Goal: Transaction & Acquisition: Register for event/course

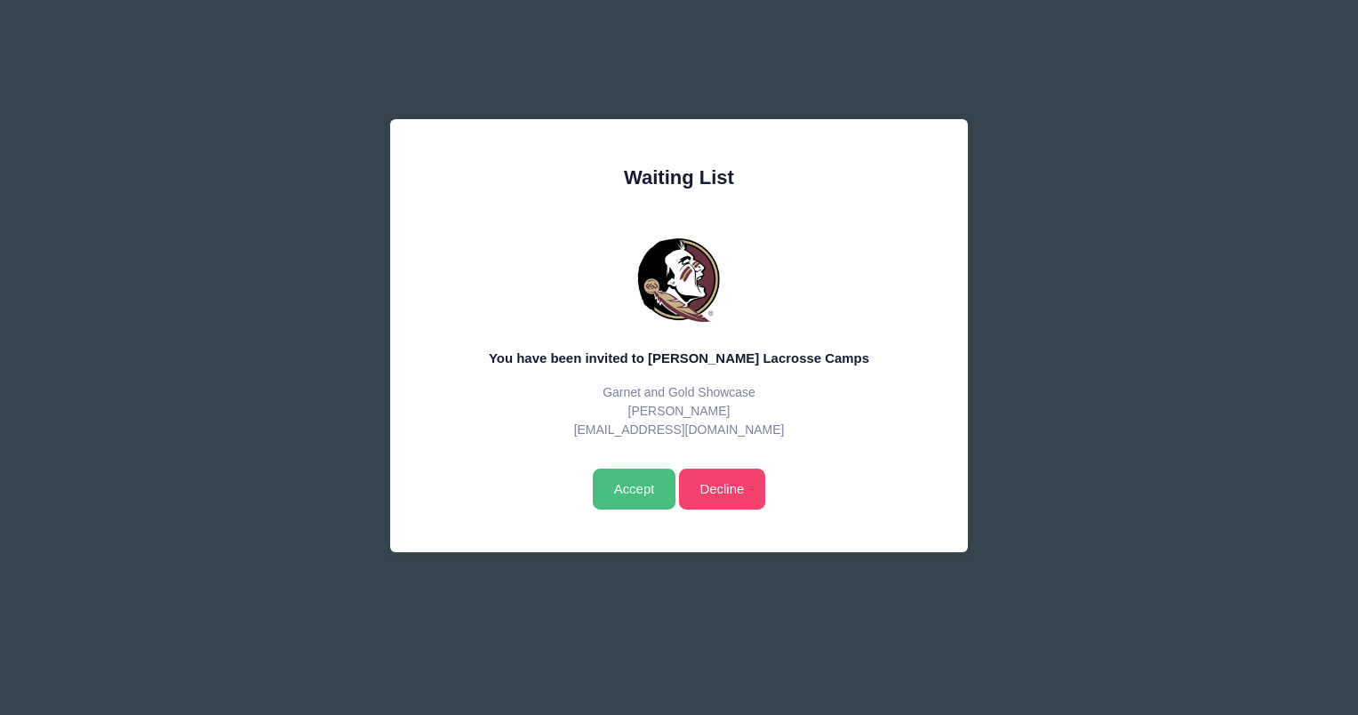
click at [636, 487] on input "Accept" at bounding box center [634, 488] width 83 height 41
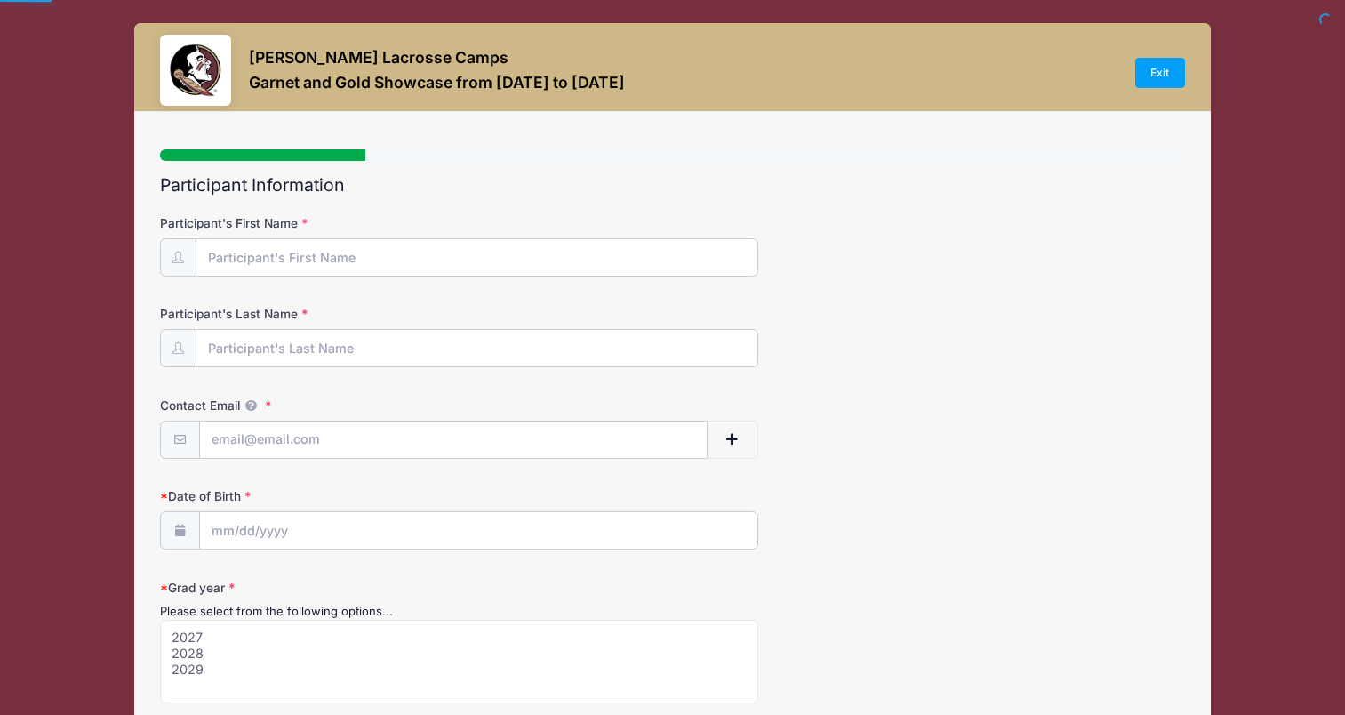
select select
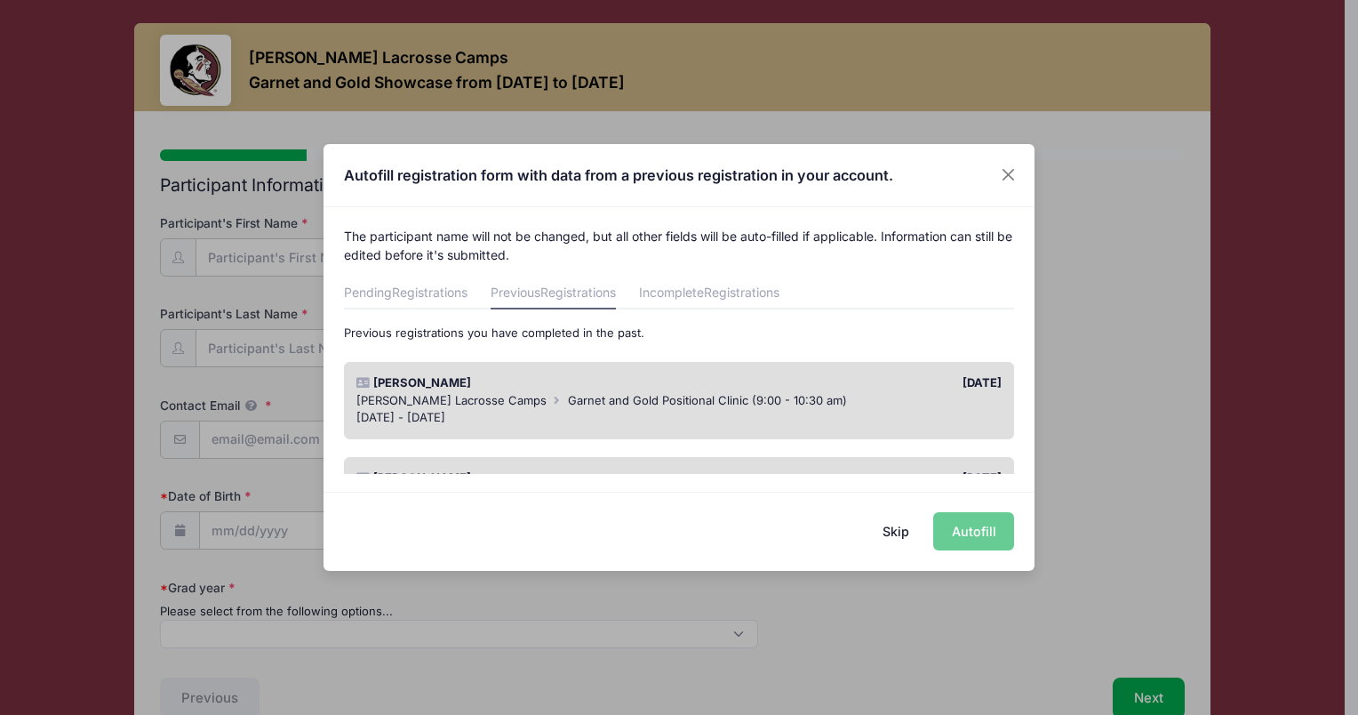
click at [958, 528] on div "Skip Autofill" at bounding box center [679, 531] width 711 height 79
click at [1016, 175] on button "Close" at bounding box center [1009, 175] width 32 height 32
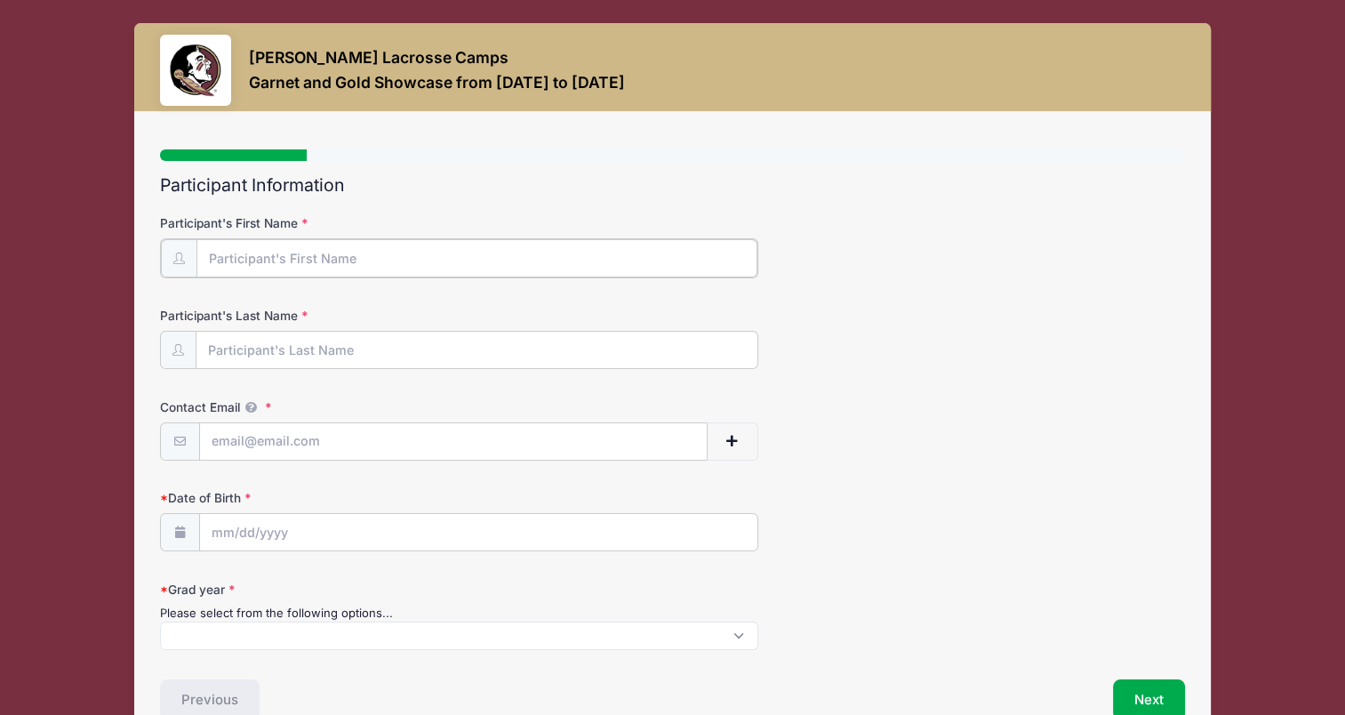
click at [345, 256] on input "Participant's First Name" at bounding box center [476, 258] width 560 height 38
type input "Halle"
type input "[PERSON_NAME]"
type input "[EMAIL_ADDRESS][DOMAIN_NAME]"
click at [224, 531] on input "Date of Birth" at bounding box center [478, 531] width 557 height 38
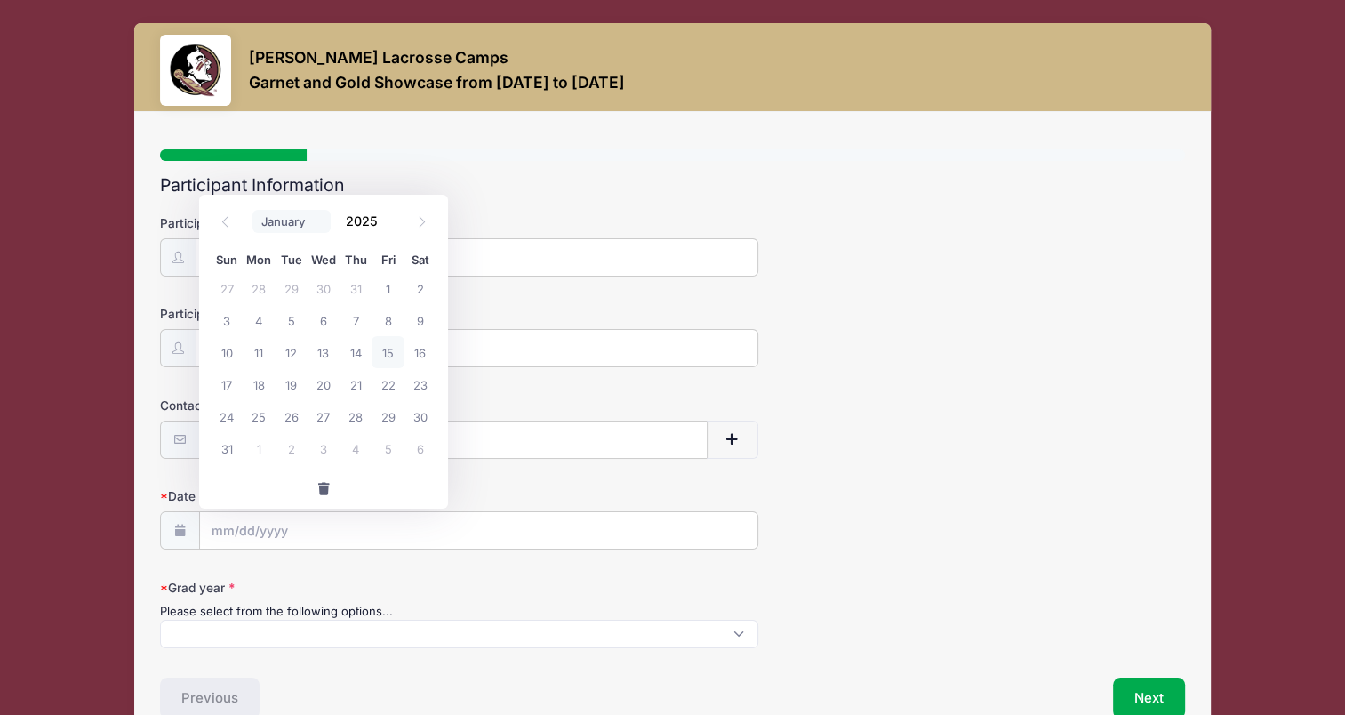
click at [288, 221] on select "January February March April May June July August September October November De…" at bounding box center [291, 221] width 79 height 23
select select "11"
click at [252, 210] on select "January February March April May June July August September October November De…" at bounding box center [291, 221] width 79 height 23
click at [296, 349] on span "16" at bounding box center [292, 352] width 32 height 32
type input "12/16/2025"
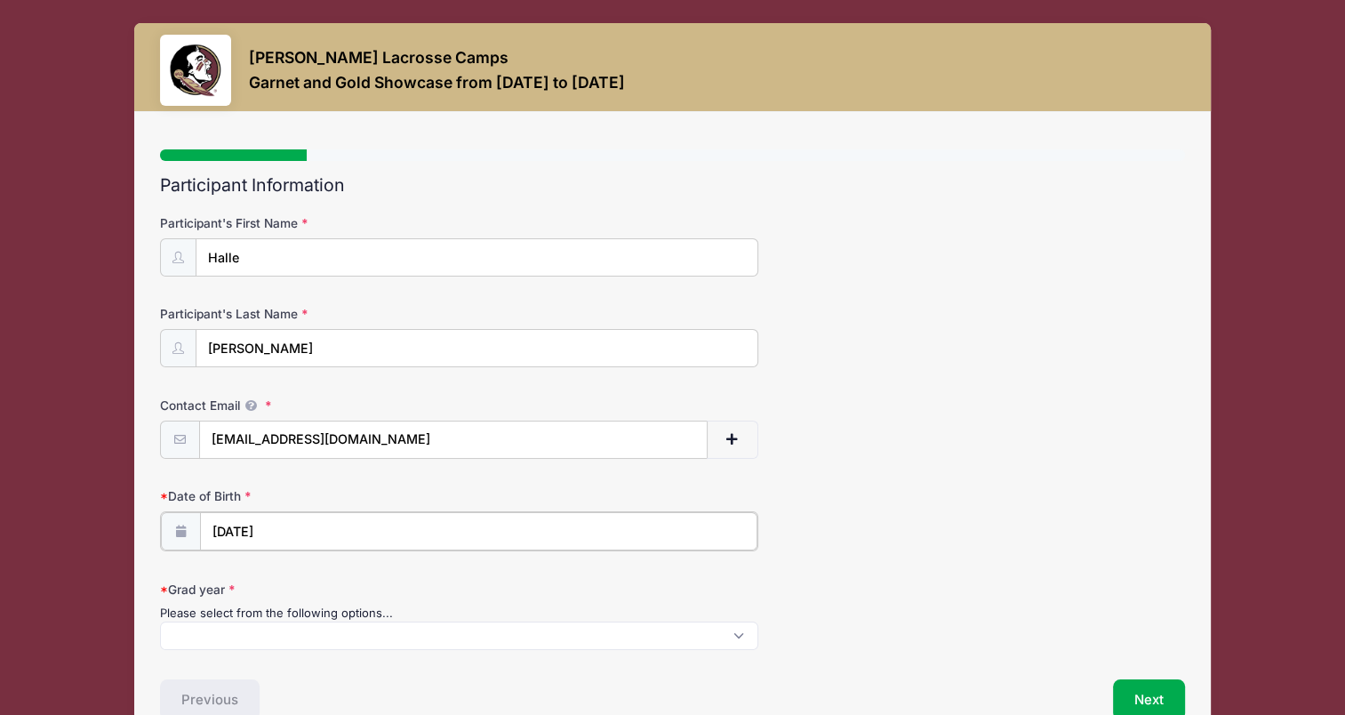
click at [296, 518] on input "12/16/2025" at bounding box center [478, 531] width 557 height 38
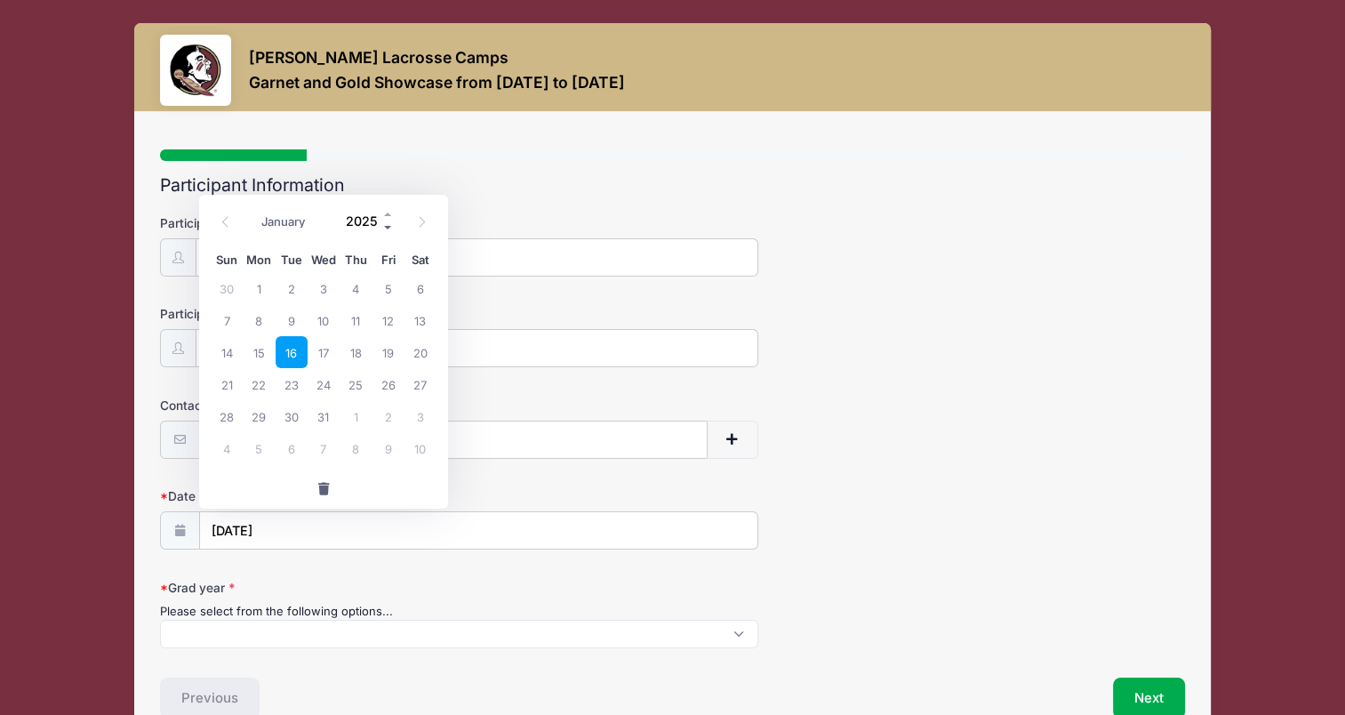
click at [382, 225] on span at bounding box center [388, 226] width 12 height 13
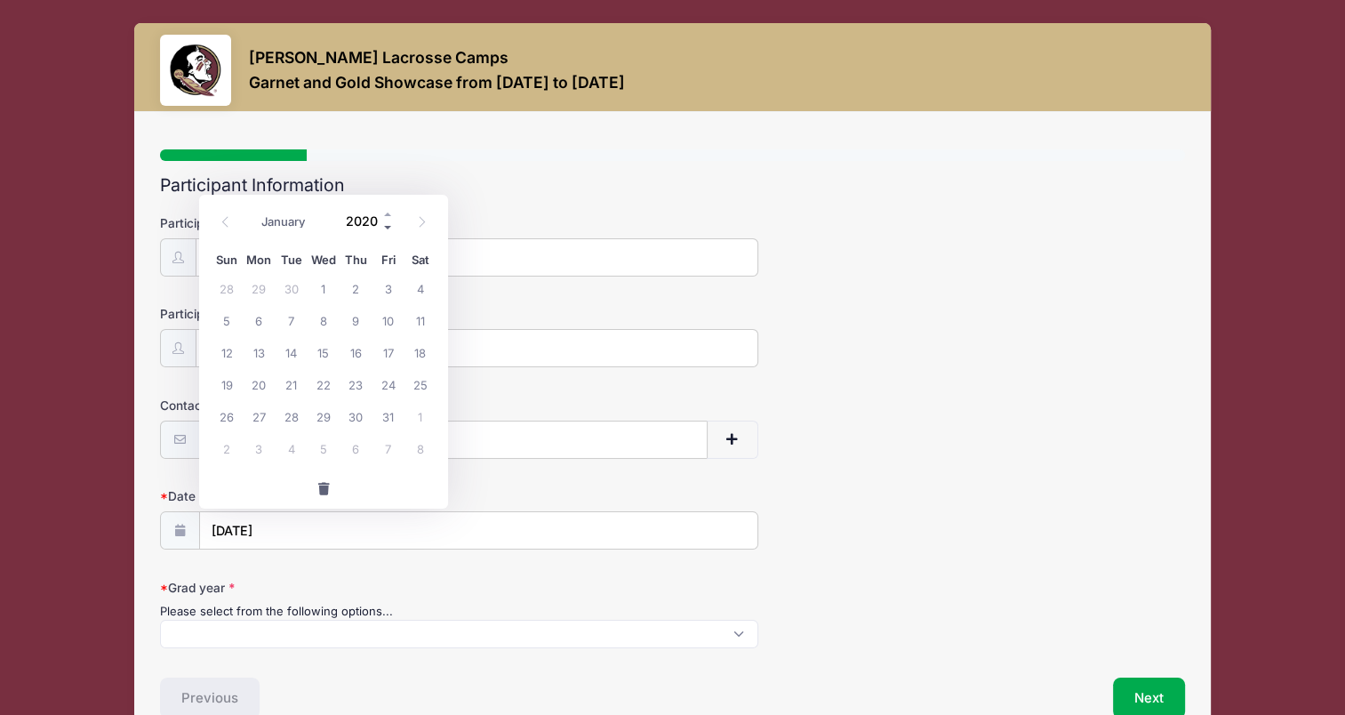
click at [382, 225] on span at bounding box center [388, 226] width 12 height 13
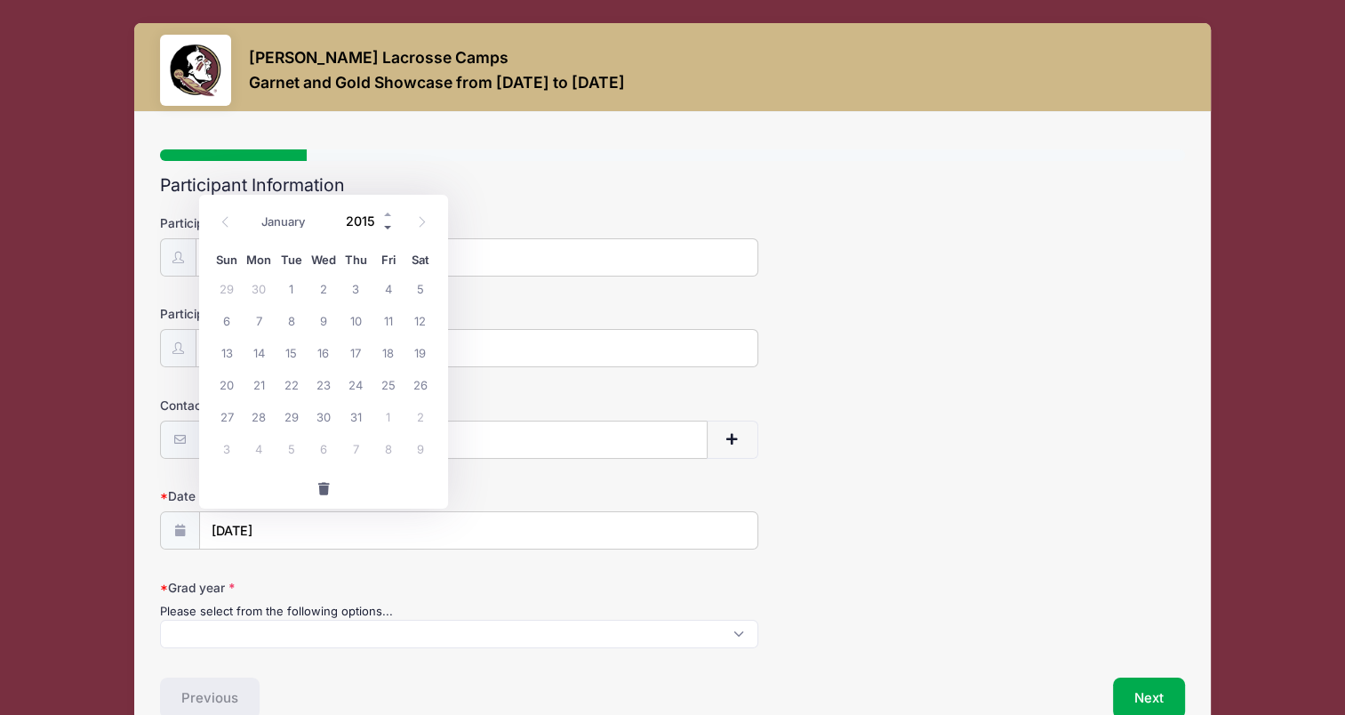
click at [382, 225] on span at bounding box center [388, 226] width 12 height 13
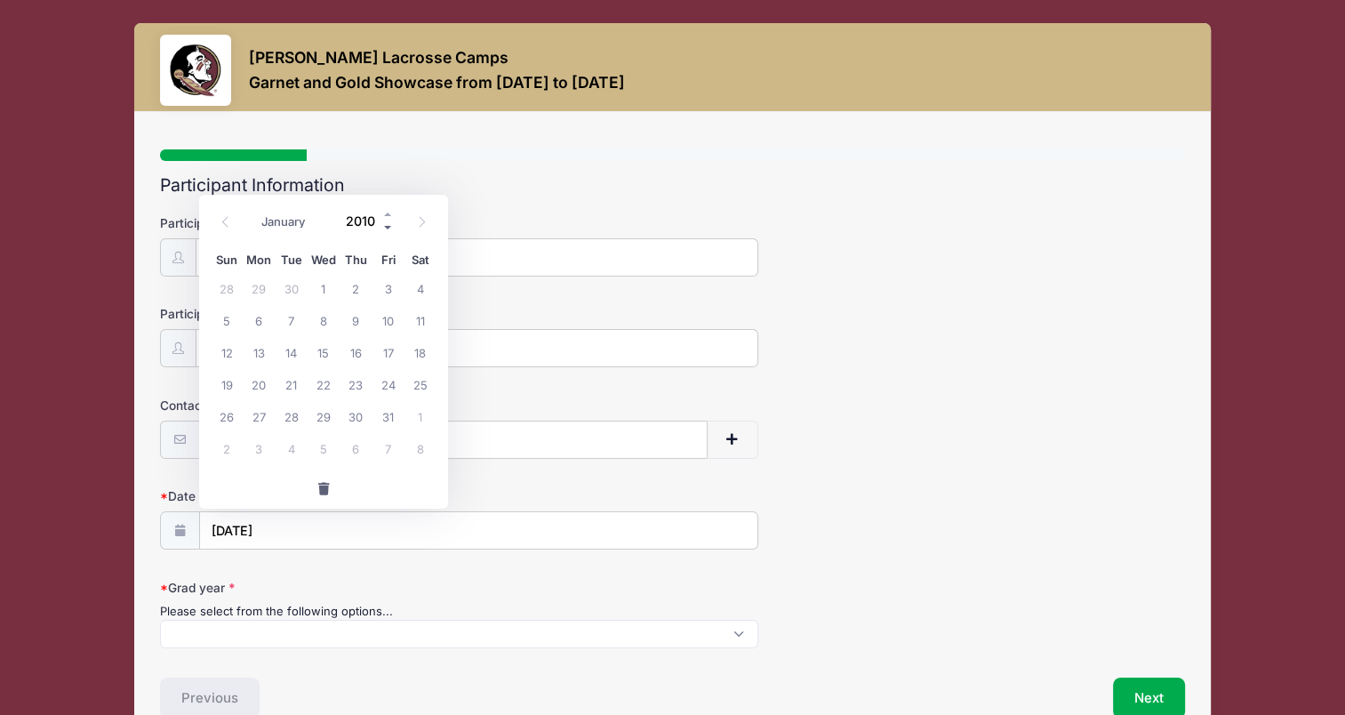
click at [382, 225] on span at bounding box center [388, 226] width 12 height 13
click at [388, 216] on span at bounding box center [388, 213] width 12 height 13
type input "2008"
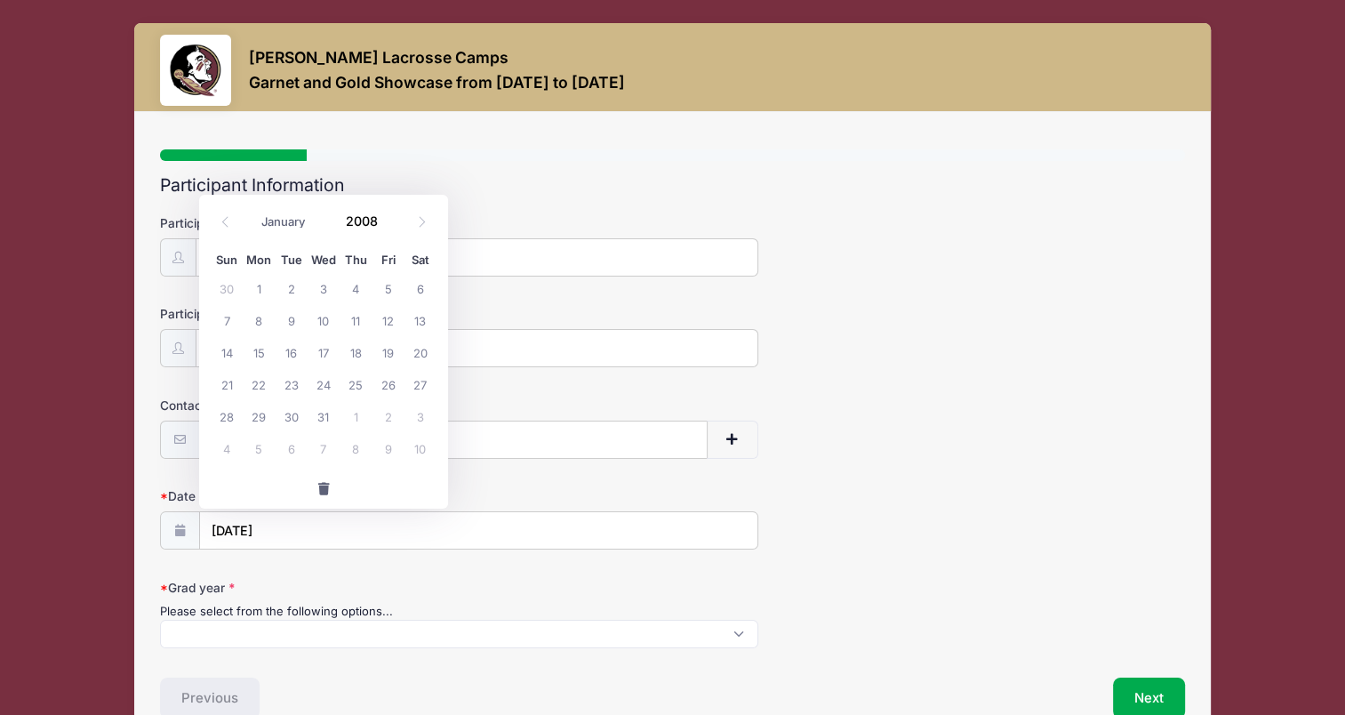
click at [821, 542] on div "Date of Birth 12/16/2025" at bounding box center [672, 518] width 1024 height 62
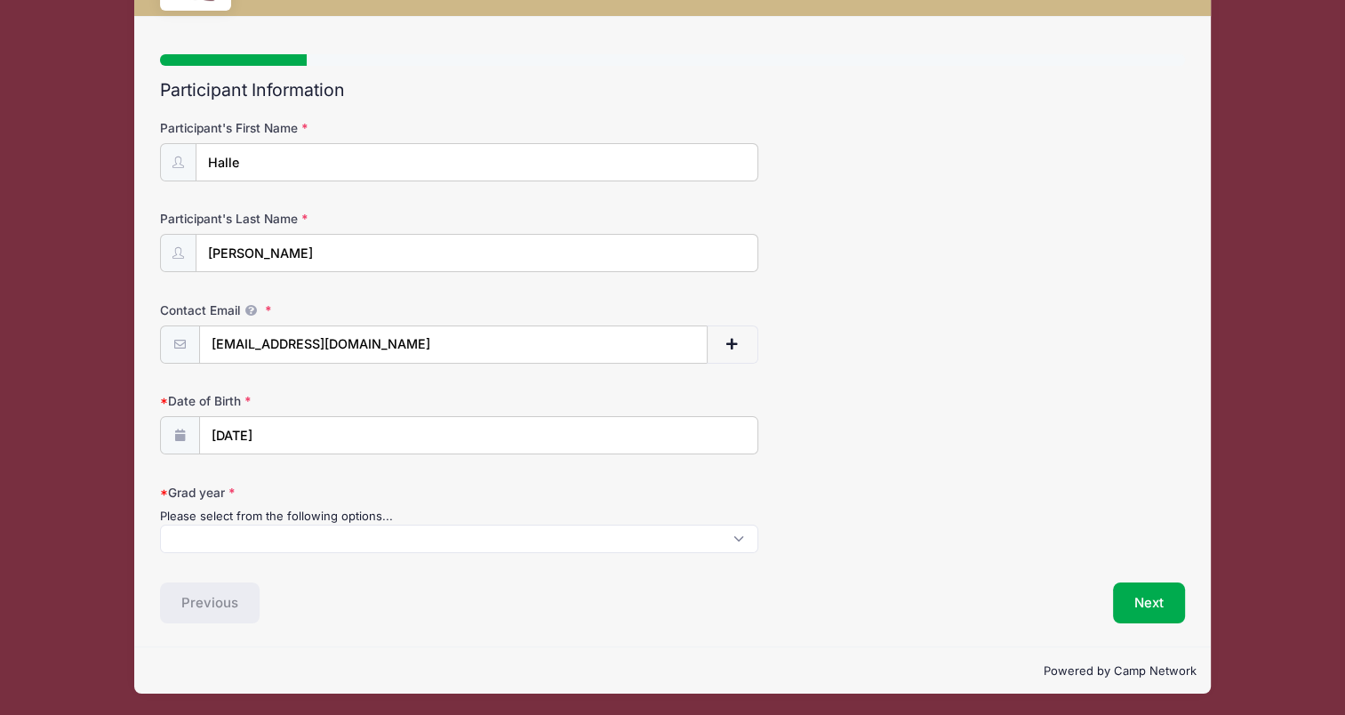
scroll to position [1, 0]
click at [677, 533] on span at bounding box center [458, 538] width 597 height 28
select select "2027"
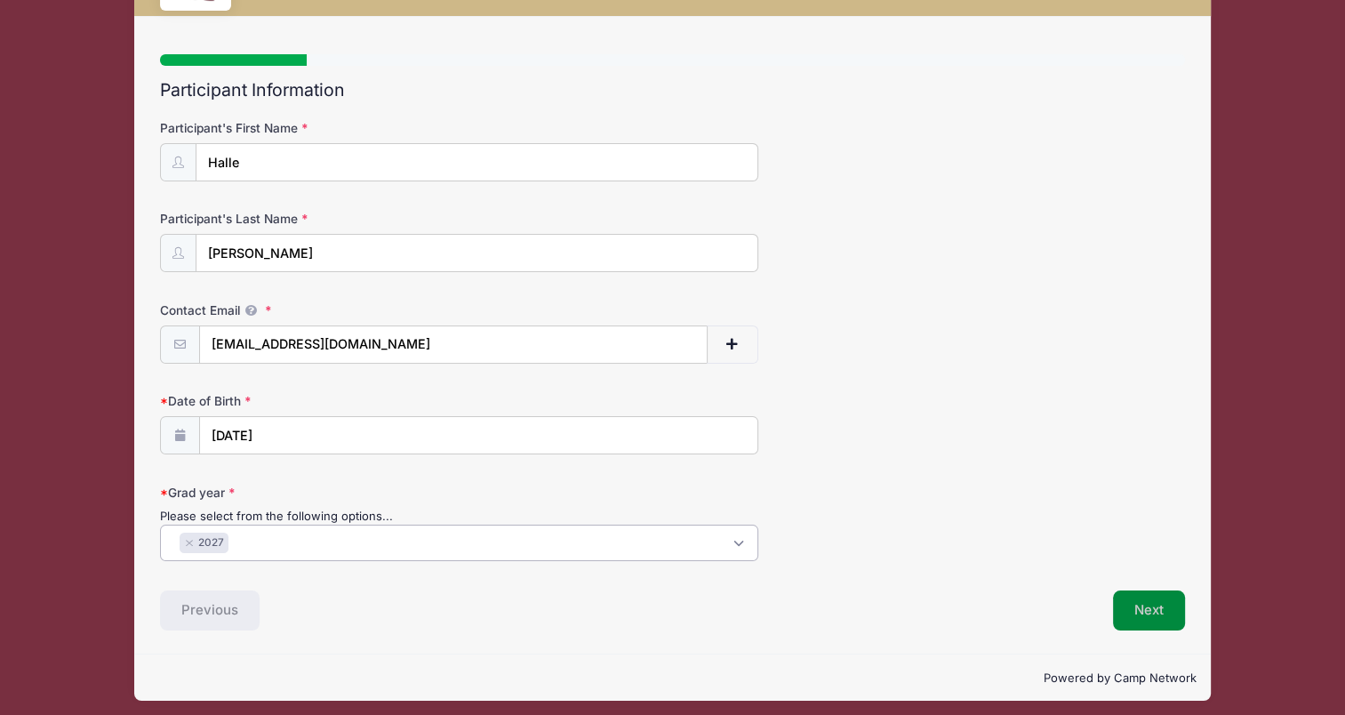
click at [1141, 604] on button "Next" at bounding box center [1149, 610] width 72 height 41
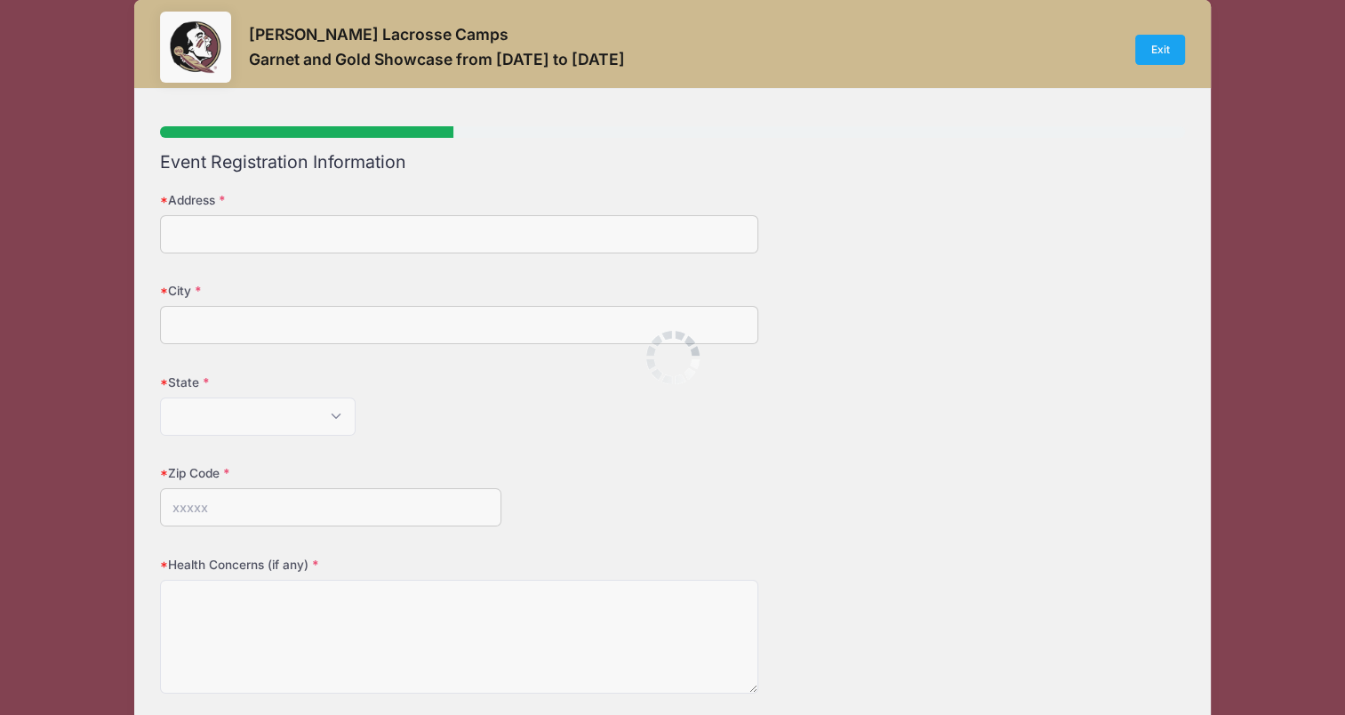
scroll to position [0, 0]
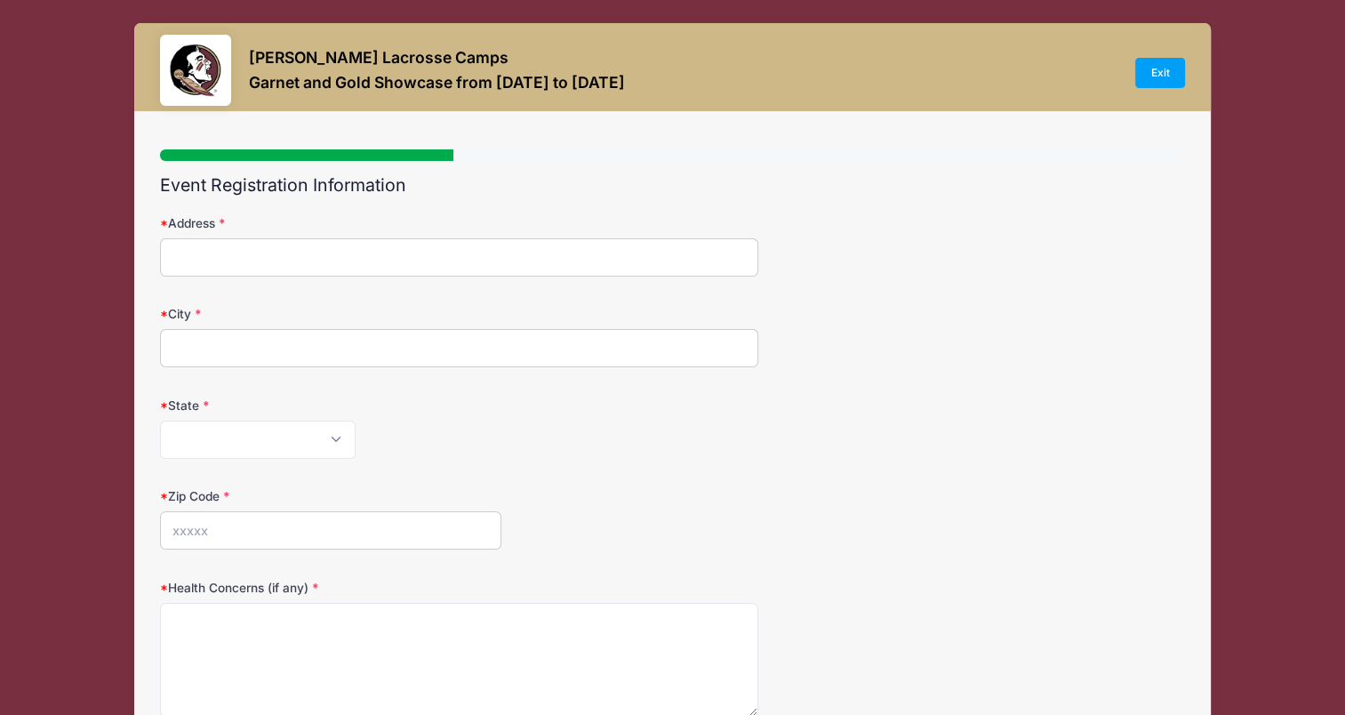
click at [654, 259] on input "Address" at bounding box center [458, 257] width 597 height 38
type input "7926 Cumberland Place"
type input "Wilmington"
select select "NC"
type input "28411"
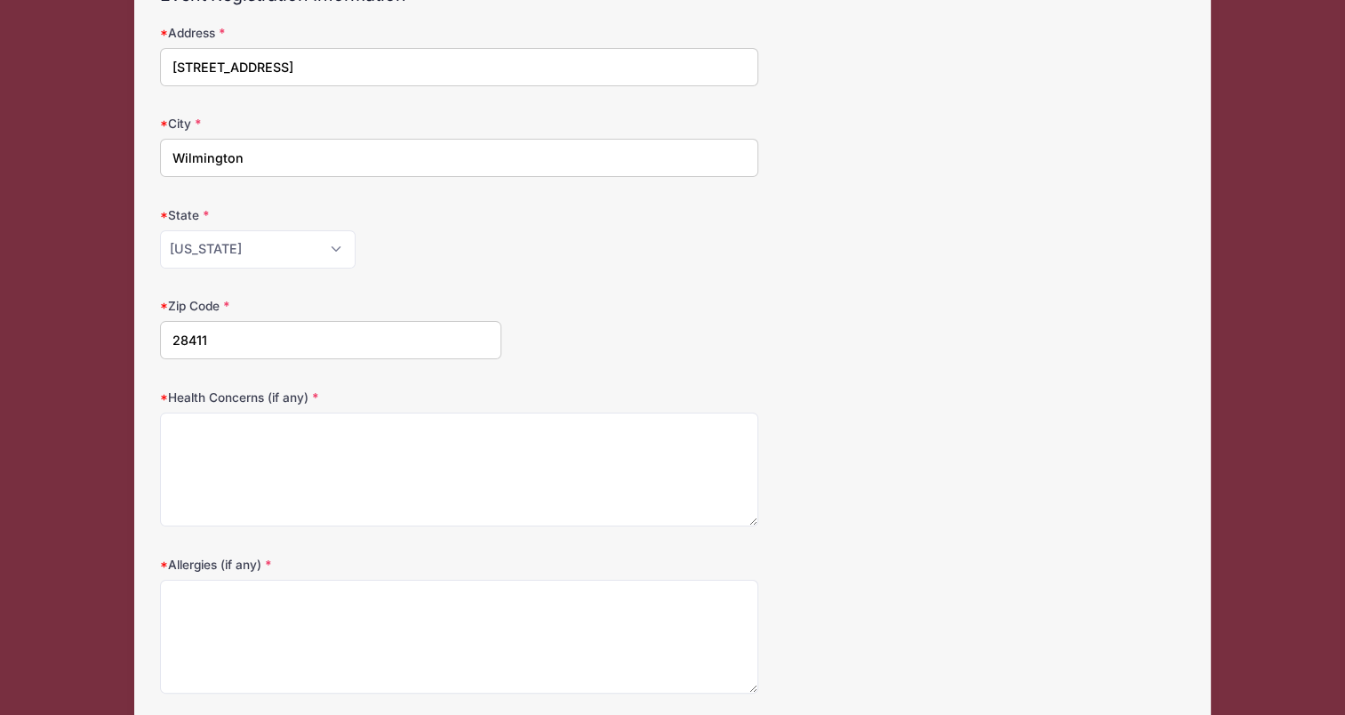
scroll to position [191, 0]
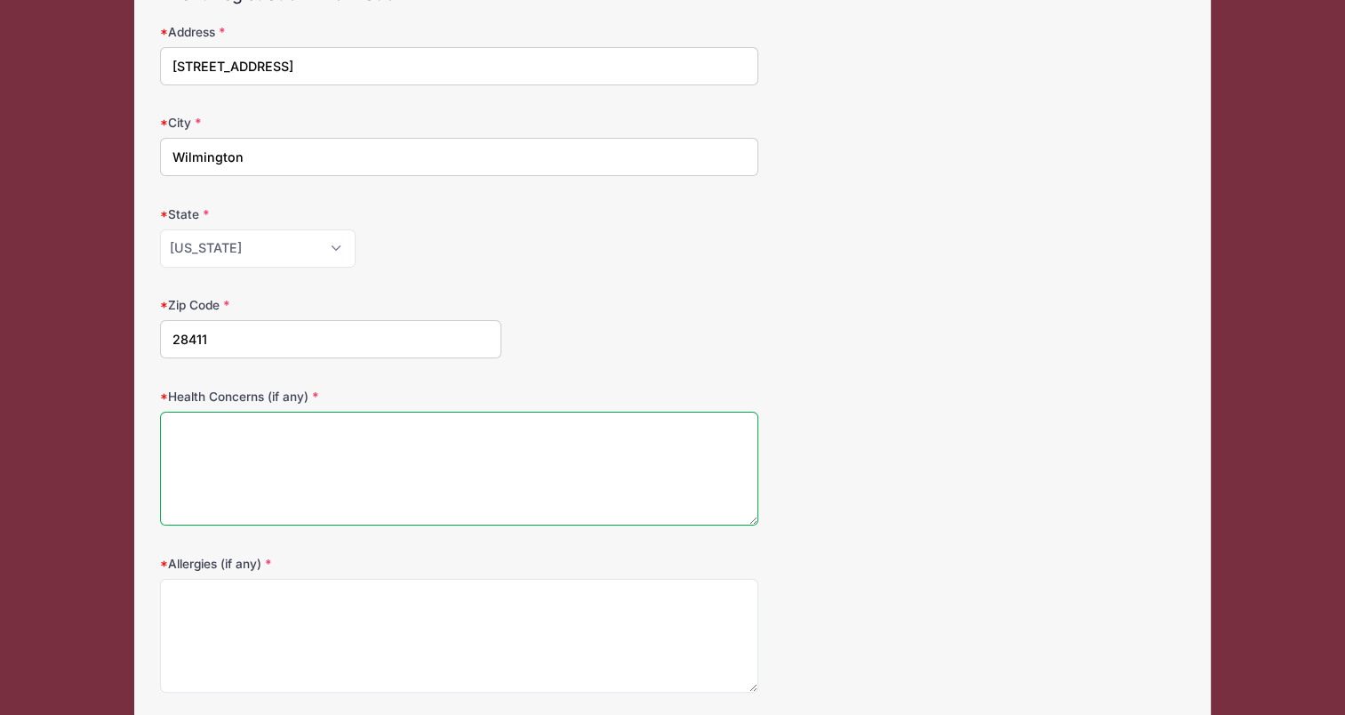
click at [562, 451] on textarea "Health Concerns (if any)" at bounding box center [458, 469] width 597 height 115
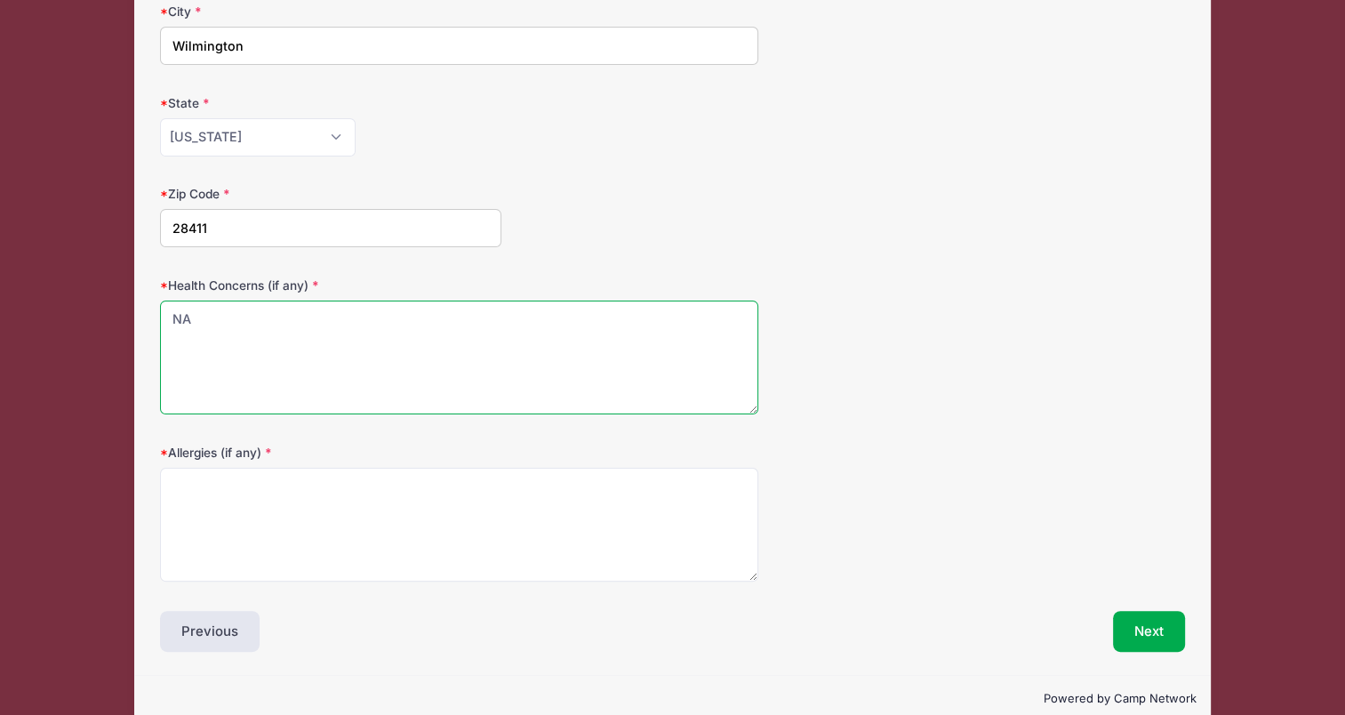
type textarea "NA"
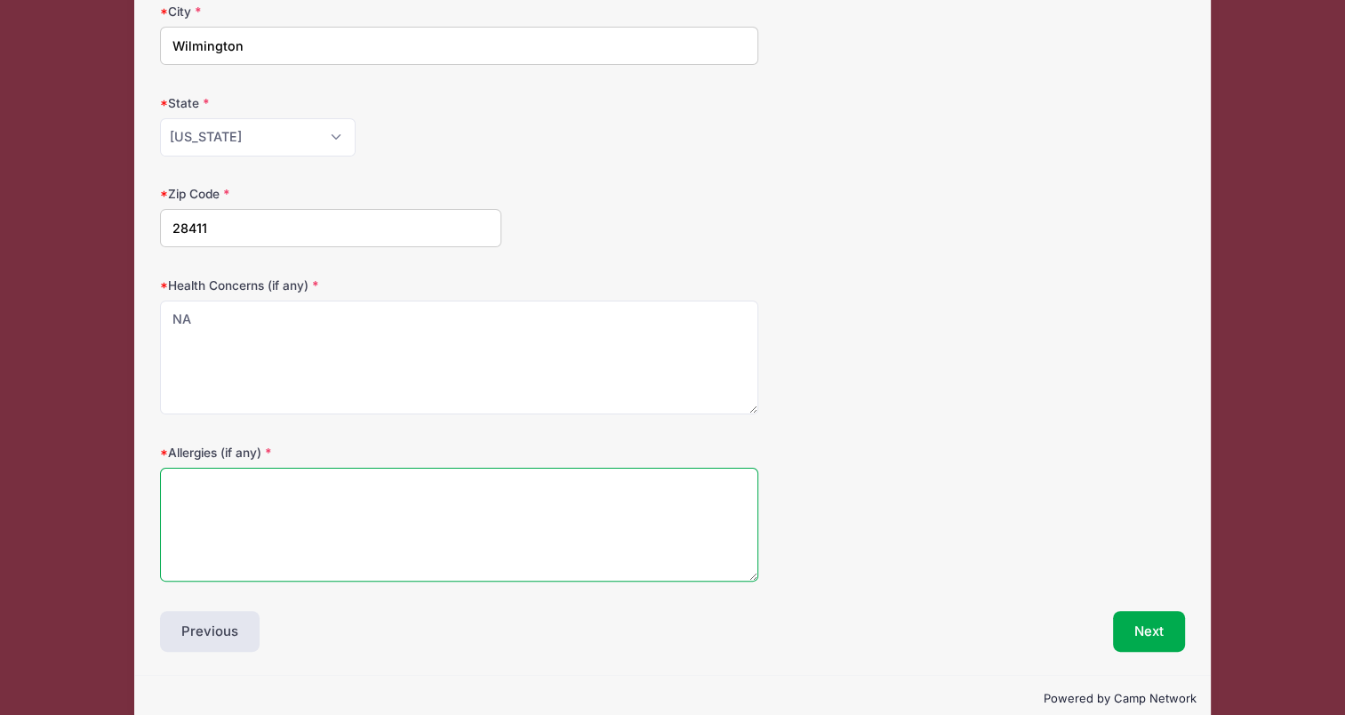
click at [491, 528] on textarea "Allergies (if any)" at bounding box center [458, 525] width 597 height 115
type textarea "NA"
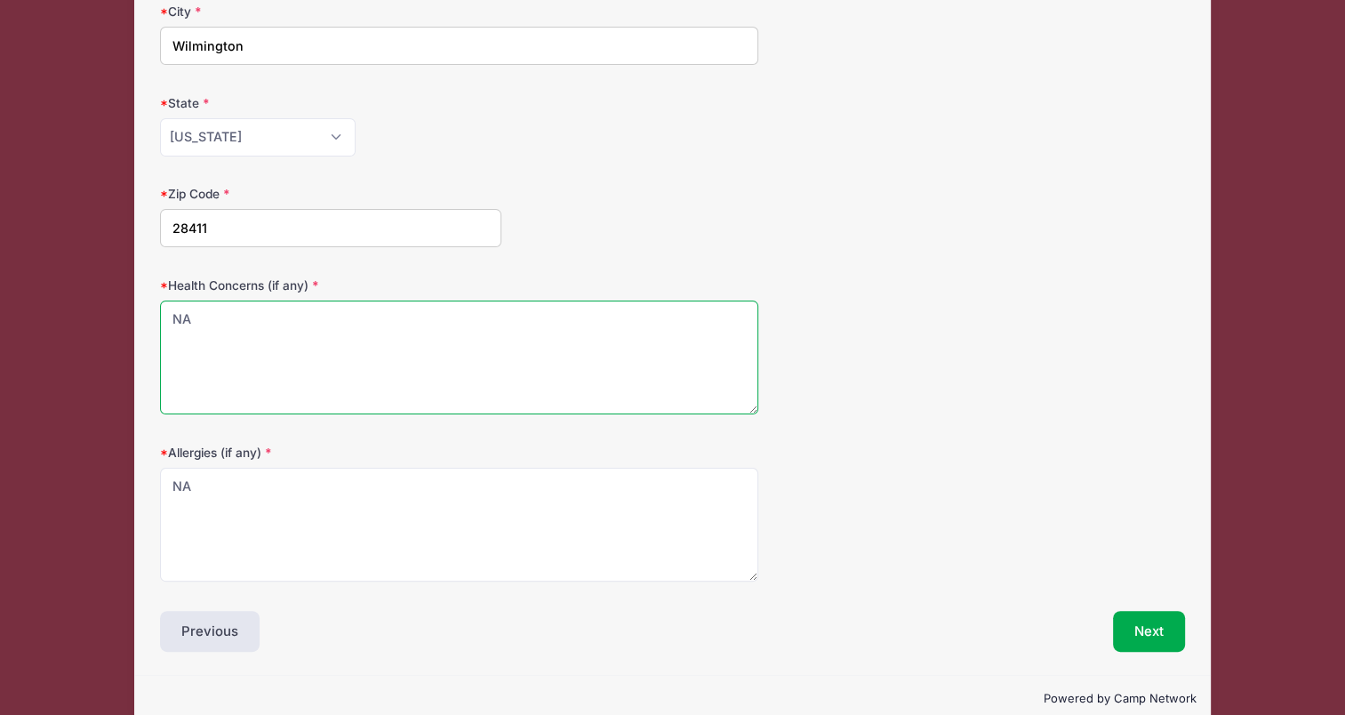
click at [273, 324] on textarea "NA" at bounding box center [458, 357] width 597 height 115
type textarea "N"
click at [273, 324] on textarea "A" at bounding box center [458, 357] width 597 height 115
type textarea "ACL Reconstruction Surgery in August 2024"
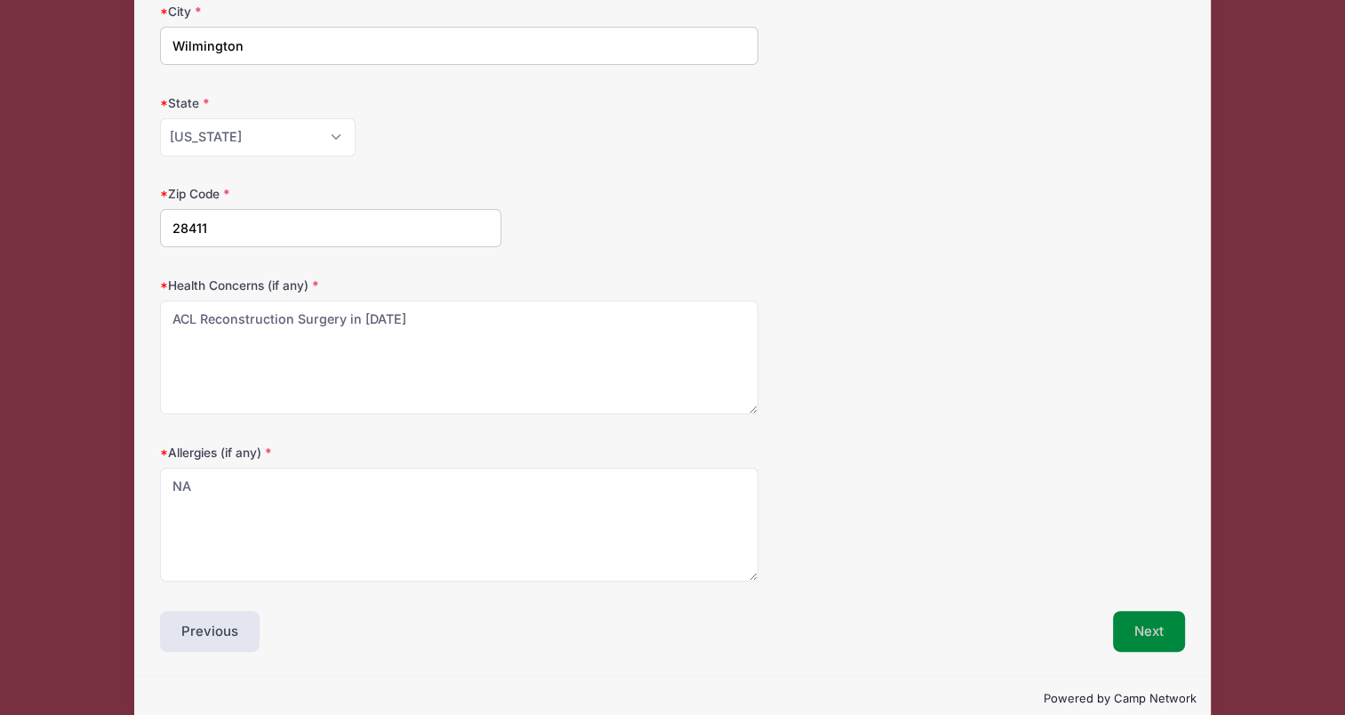
click at [1132, 628] on button "Next" at bounding box center [1149, 631] width 72 height 41
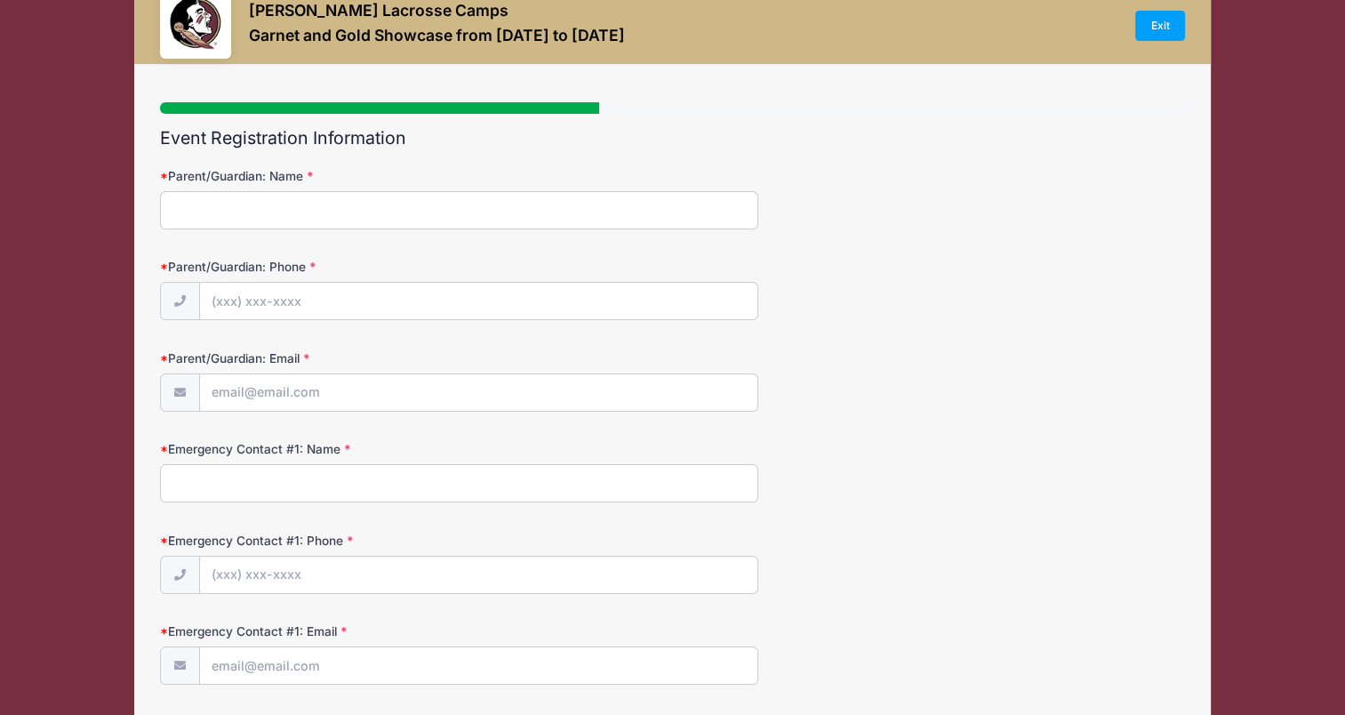
scroll to position [0, 0]
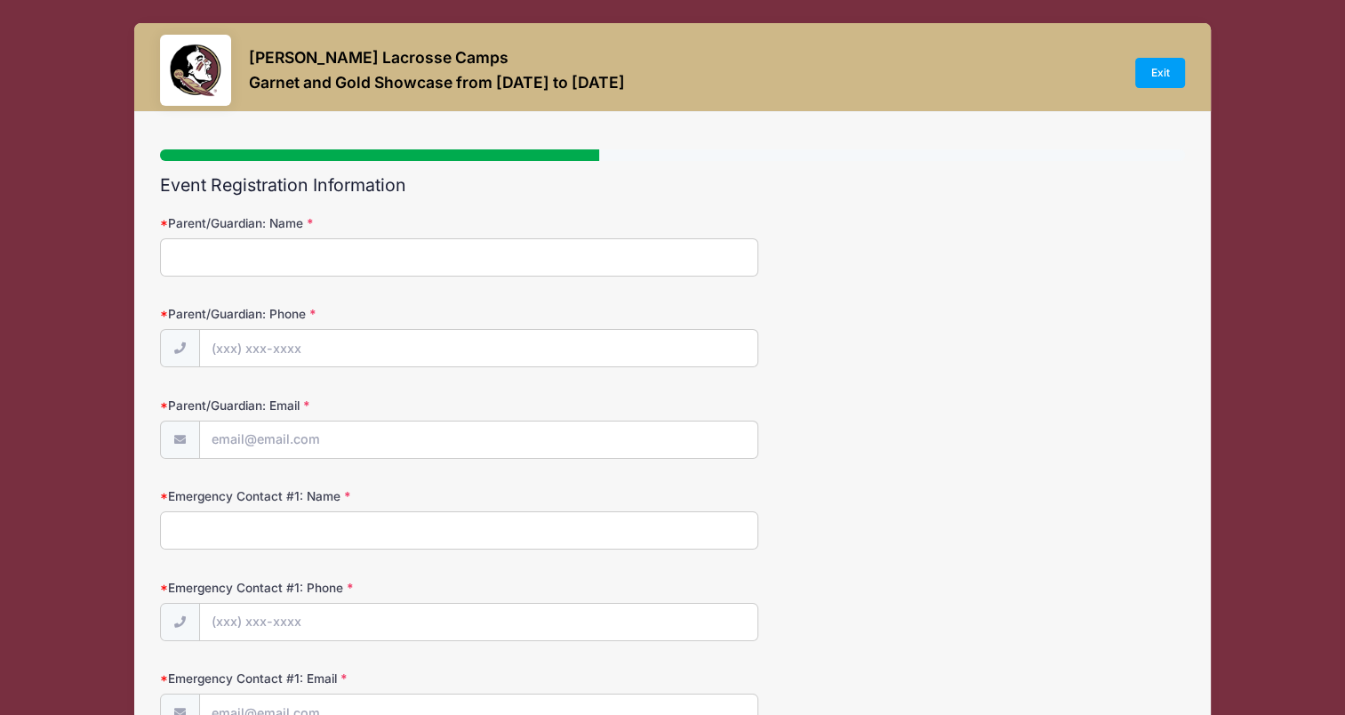
click at [342, 252] on input "Parent/Guardian: Name" at bounding box center [458, 257] width 597 height 38
type input "Stephanie Dickerson"
type input "(919) 302-4070"
type input "[EMAIL_ADDRESS][DOMAIN_NAME]"
type input "Stephanie Dickerson"
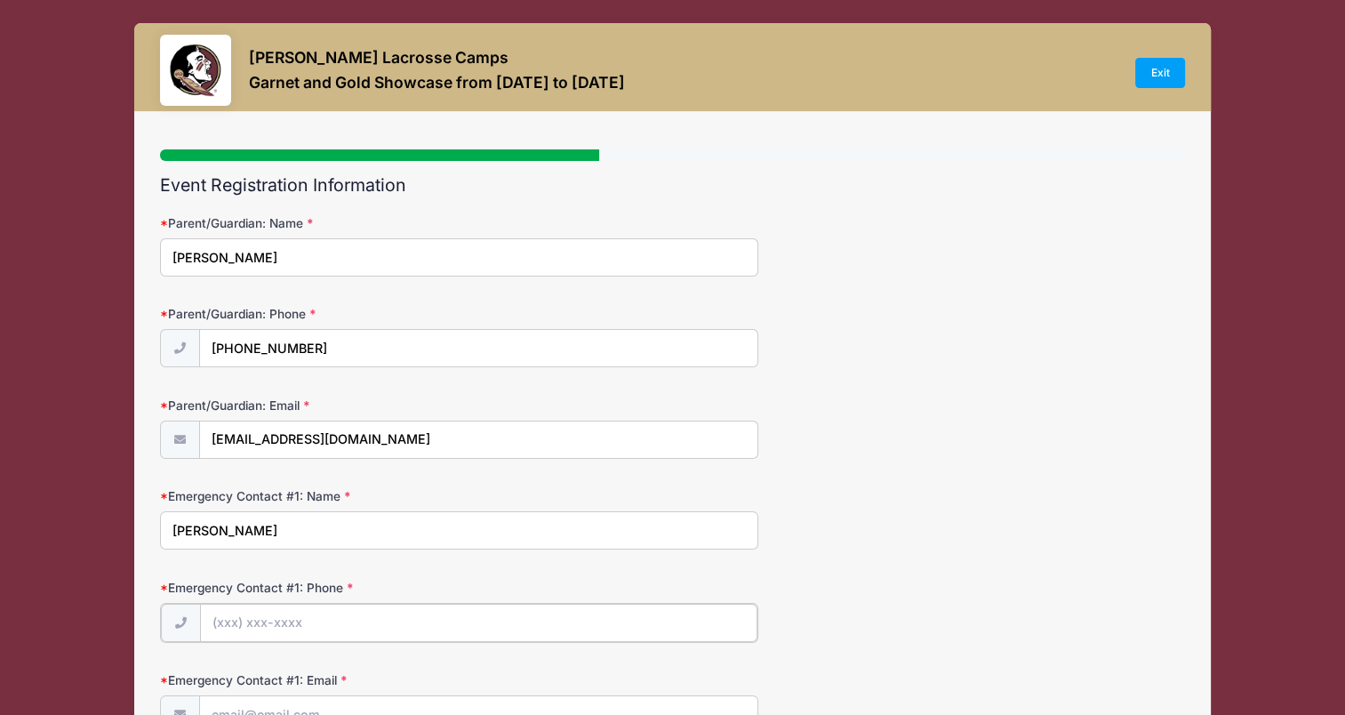
type input "(919) 302-4070"
type input "[EMAIL_ADDRESS][DOMAIN_NAME]"
type input "Patrick Dickerson"
type input "(910) 620-4700"
type input "patd0329@gmail.com"
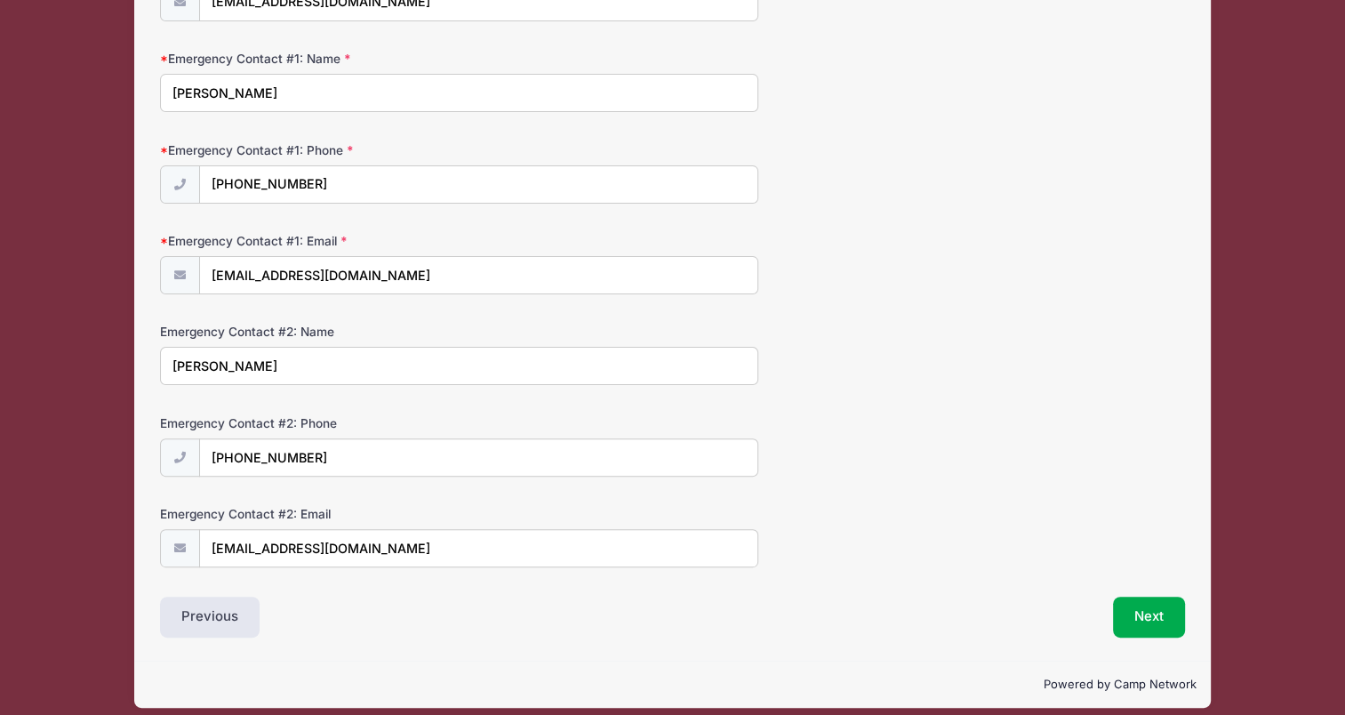
scroll to position [449, 0]
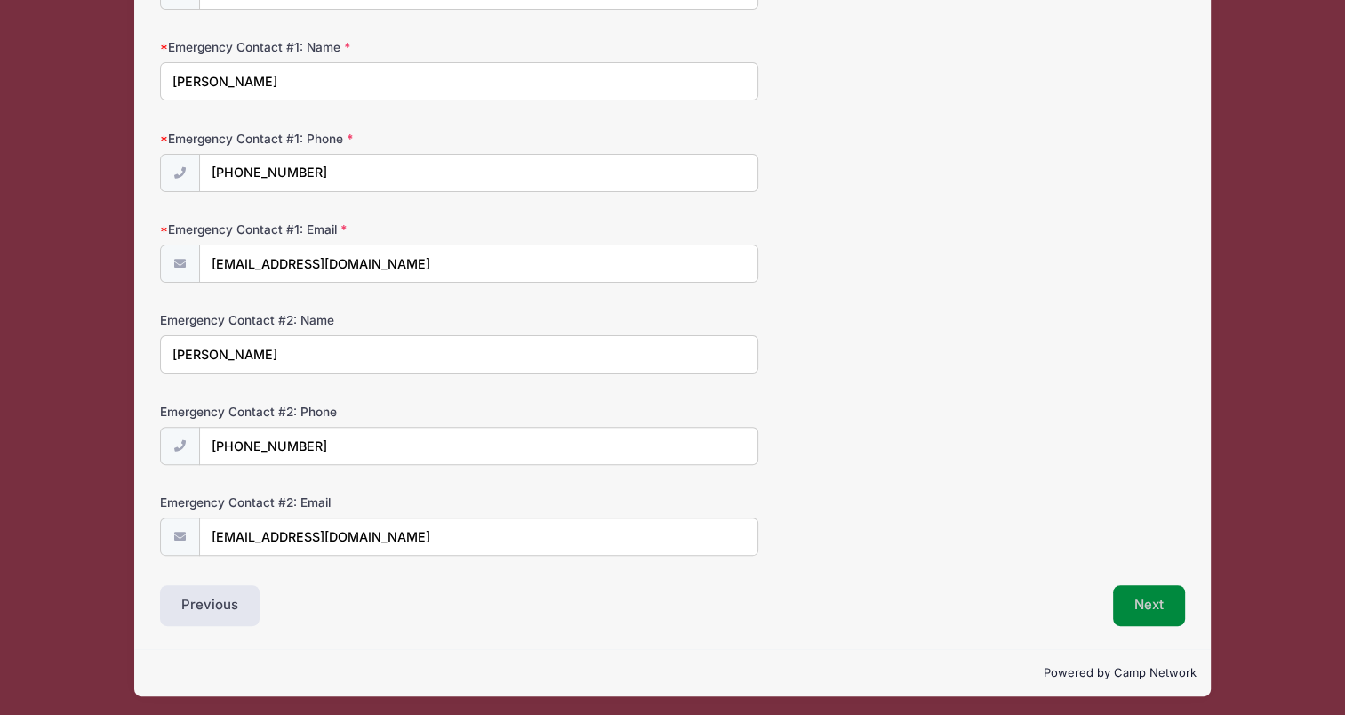
click at [1136, 592] on button "Next" at bounding box center [1149, 605] width 72 height 41
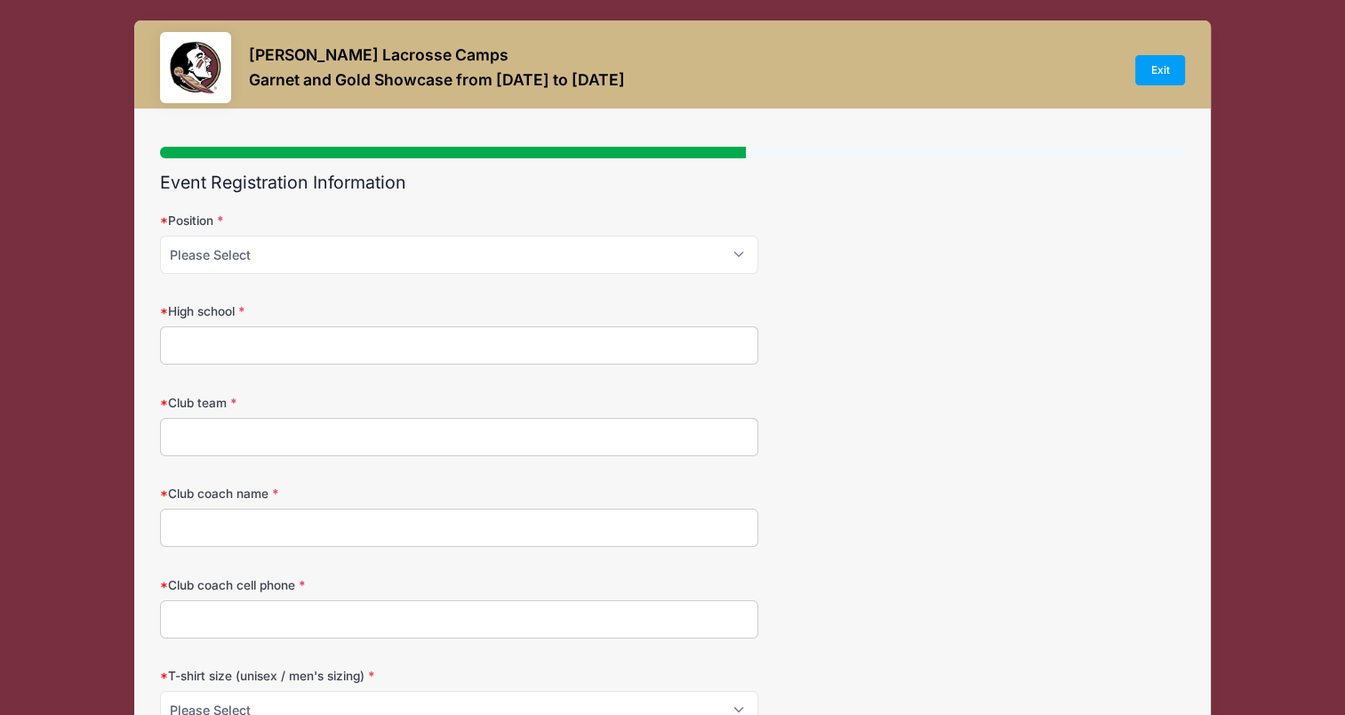
scroll to position [0, 0]
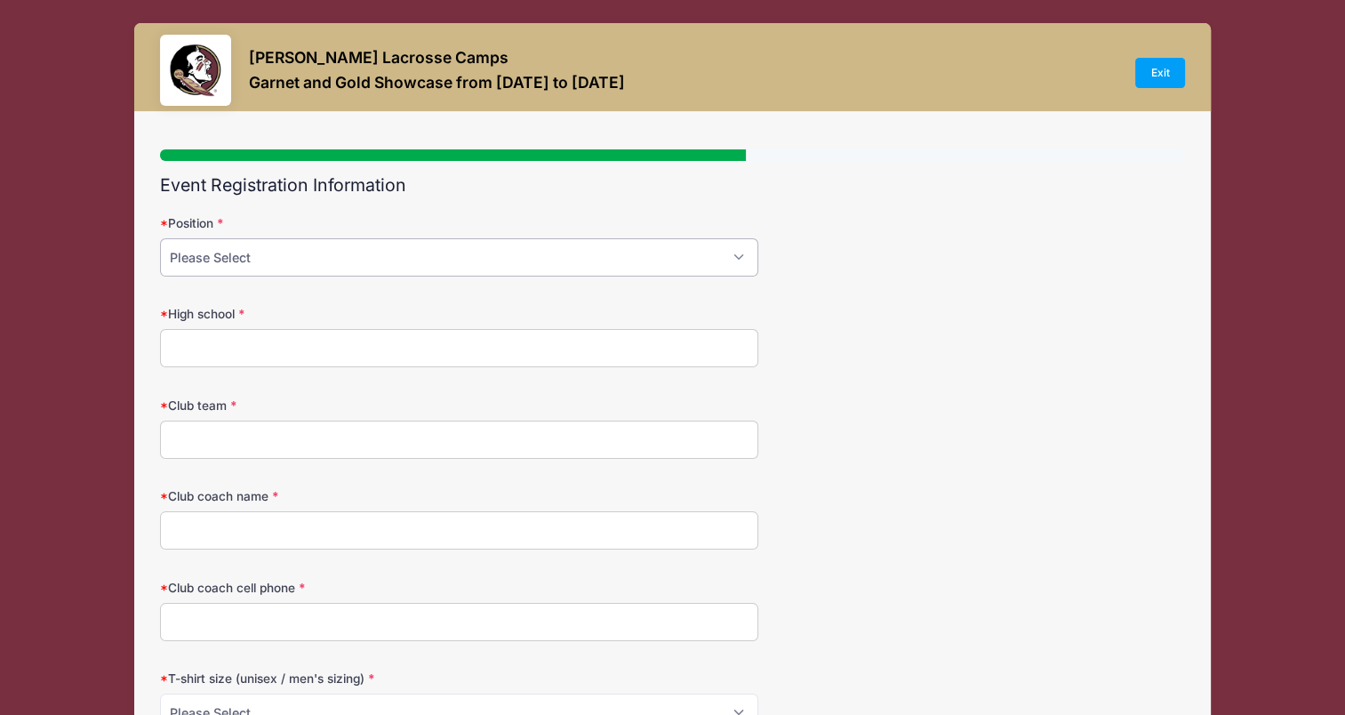
click at [484, 272] on select "Please Select Attack Midfield Defense Goalie" at bounding box center [458, 257] width 597 height 38
select select "Defense"
click at [160, 238] on select "Please Select Attack Midfield Defense Goalie" at bounding box center [458, 257] width 597 height 38
click at [419, 348] on input "High school" at bounding box center [458, 348] width 597 height 38
type input "W"
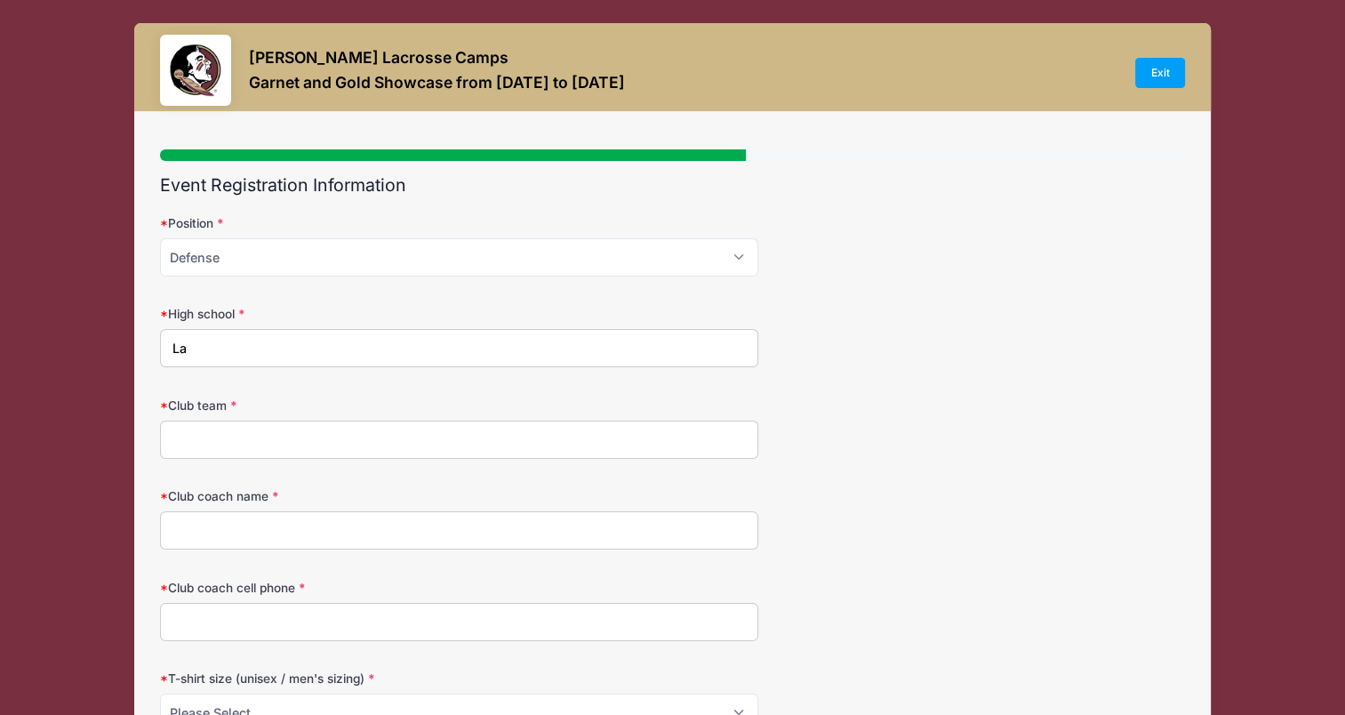
click at [583, 388] on form "Position Please Select Attack Midfield Defense Goalie High school La Club team …" at bounding box center [672, 472] width 1024 height 517
click at [487, 366] on form "Position Please Select Attack Midfield Defense Goalie High school La Club team …" at bounding box center [672, 472] width 1024 height 517
click at [471, 356] on input "La" at bounding box center [458, 348] width 597 height 38
type input "Laney High School (Moving in Sept. and the new school will be Wakefield)"
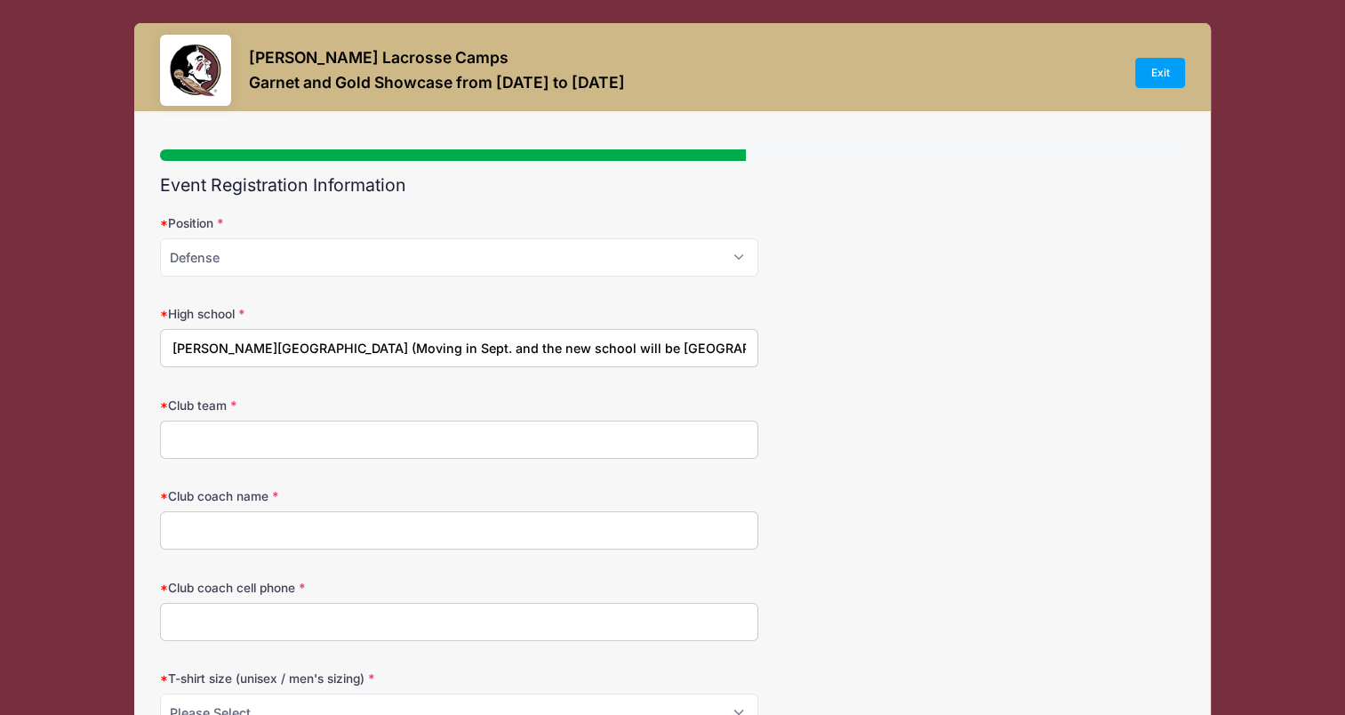
type input "Eagle Stix 2027 Blue"
type input "Erin Dugnan"
type input "6789770619"
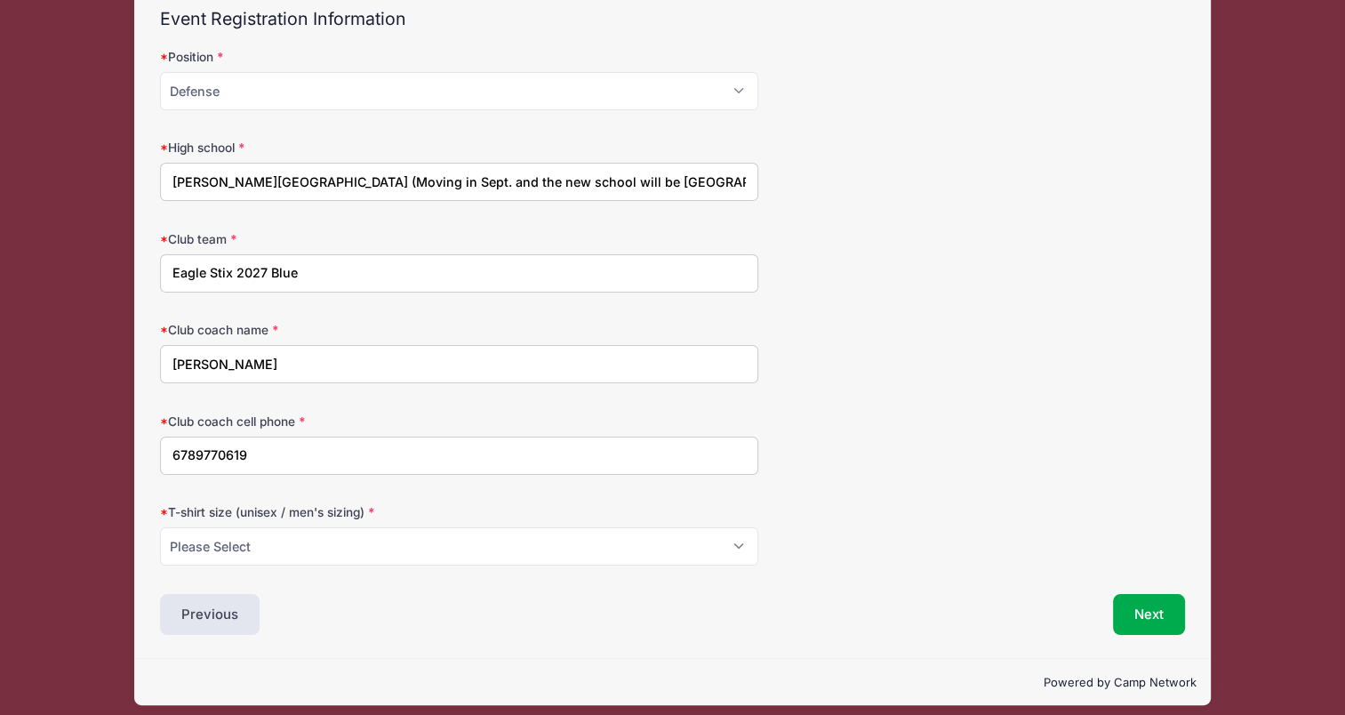
scroll to position [167, 0]
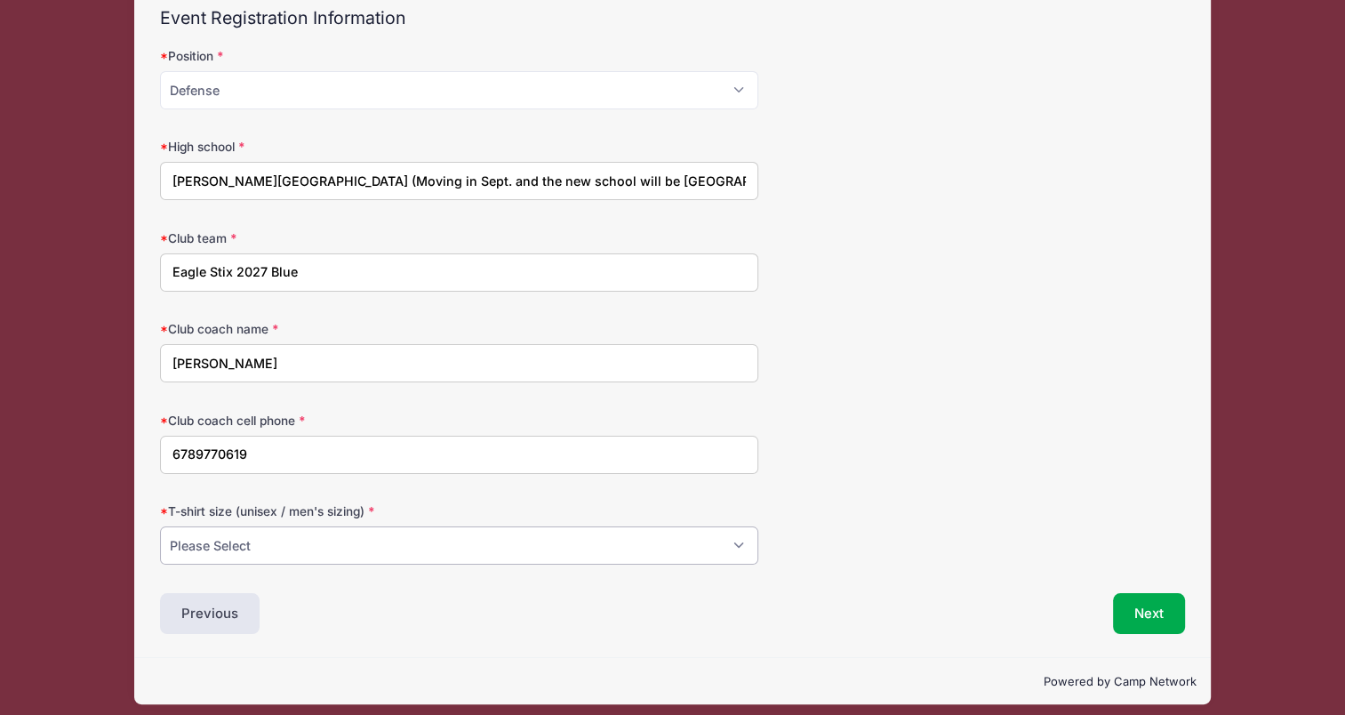
click at [344, 541] on select "Please Select Small Medium Large XL" at bounding box center [458, 545] width 597 height 38
select select "Large"
click at [160, 526] on select "Please Select Small Medium Large XL" at bounding box center [458, 545] width 597 height 38
click at [1135, 608] on button "Next" at bounding box center [1149, 613] width 72 height 41
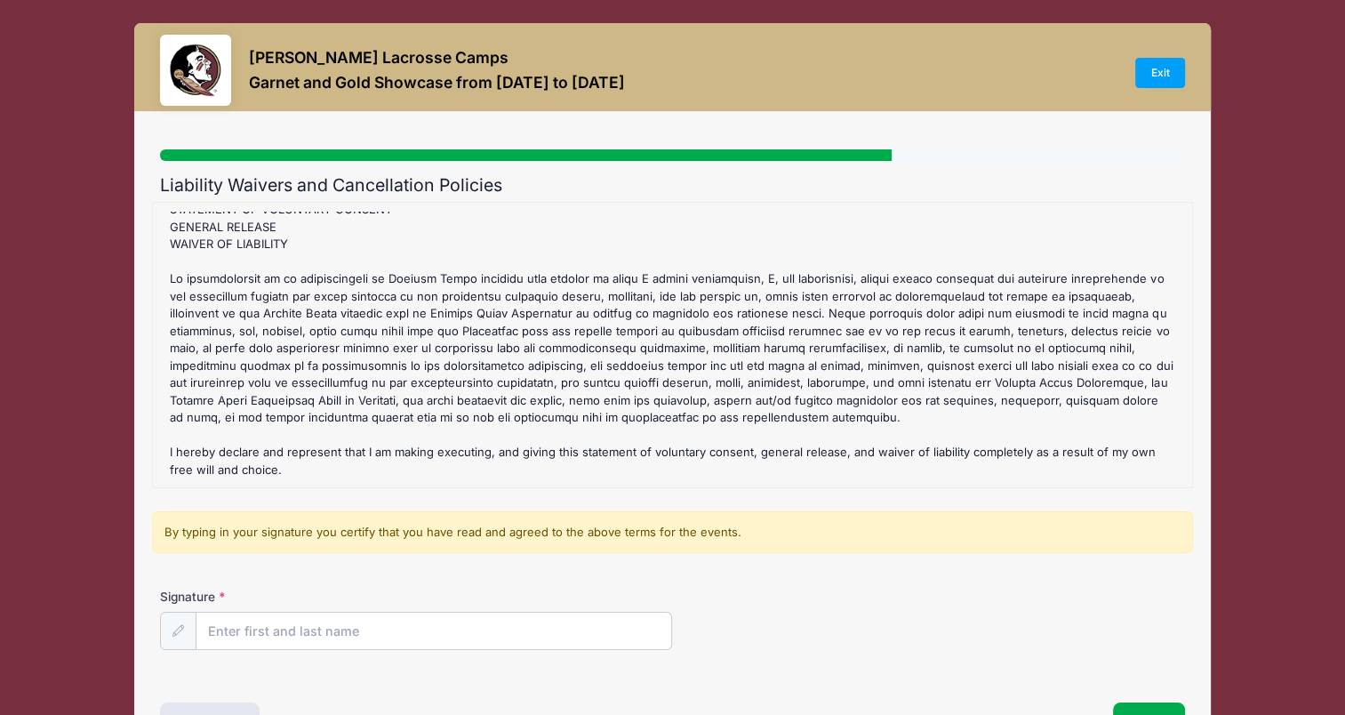
scroll to position [119, 0]
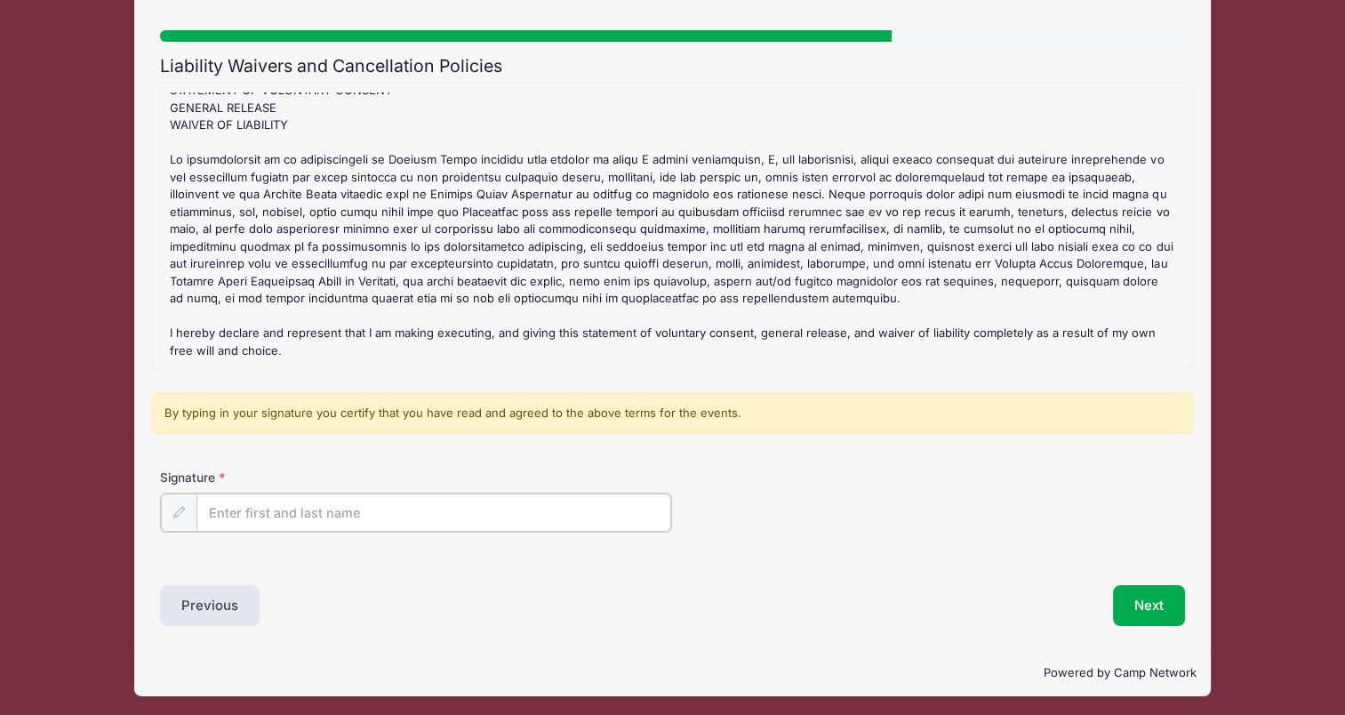
click at [320, 508] on input "Signature" at bounding box center [433, 512] width 475 height 38
type input "Stephanie Dickerson"
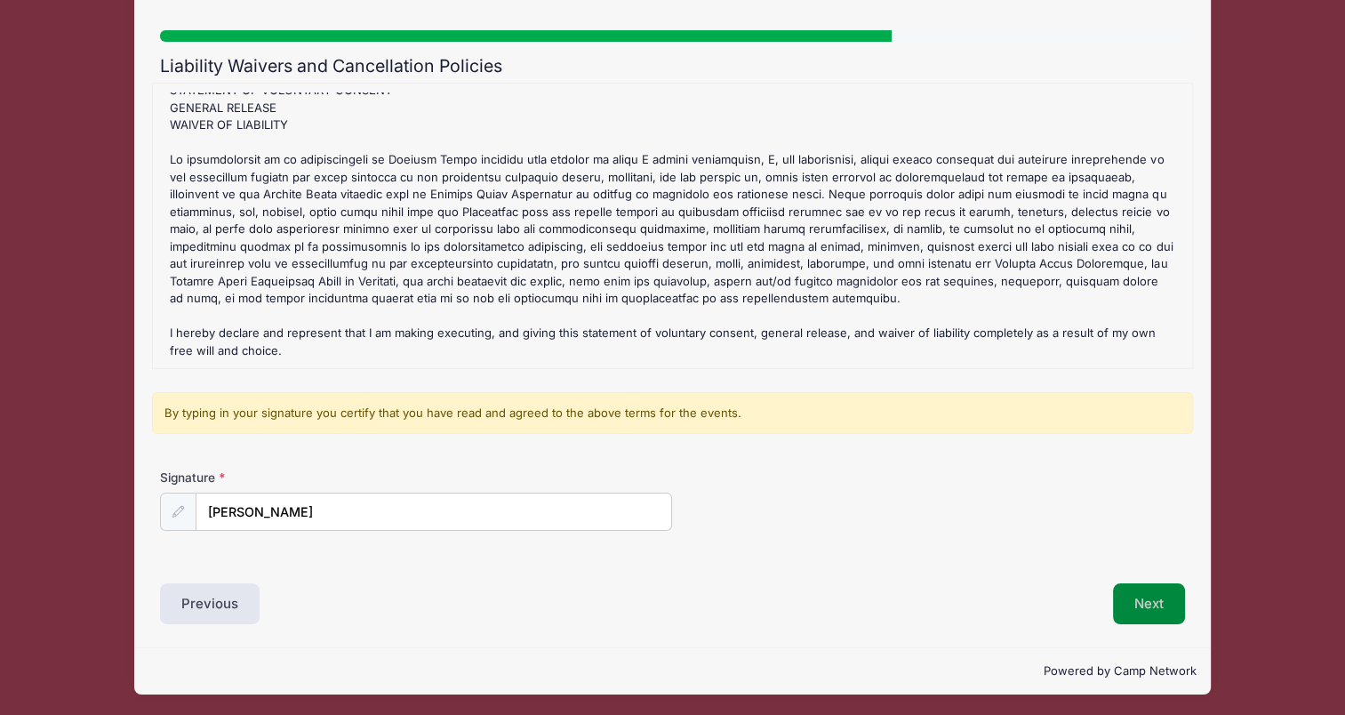
click at [1132, 606] on button "Next" at bounding box center [1149, 603] width 72 height 41
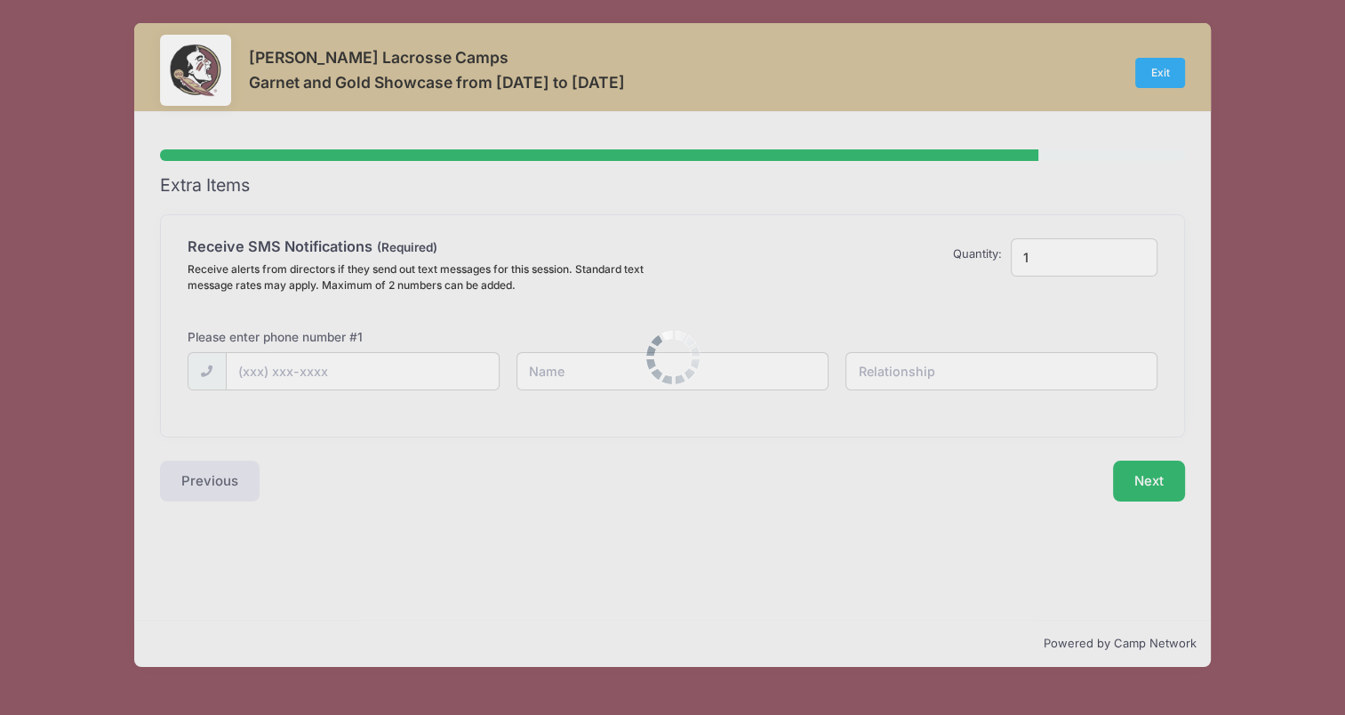
scroll to position [0, 0]
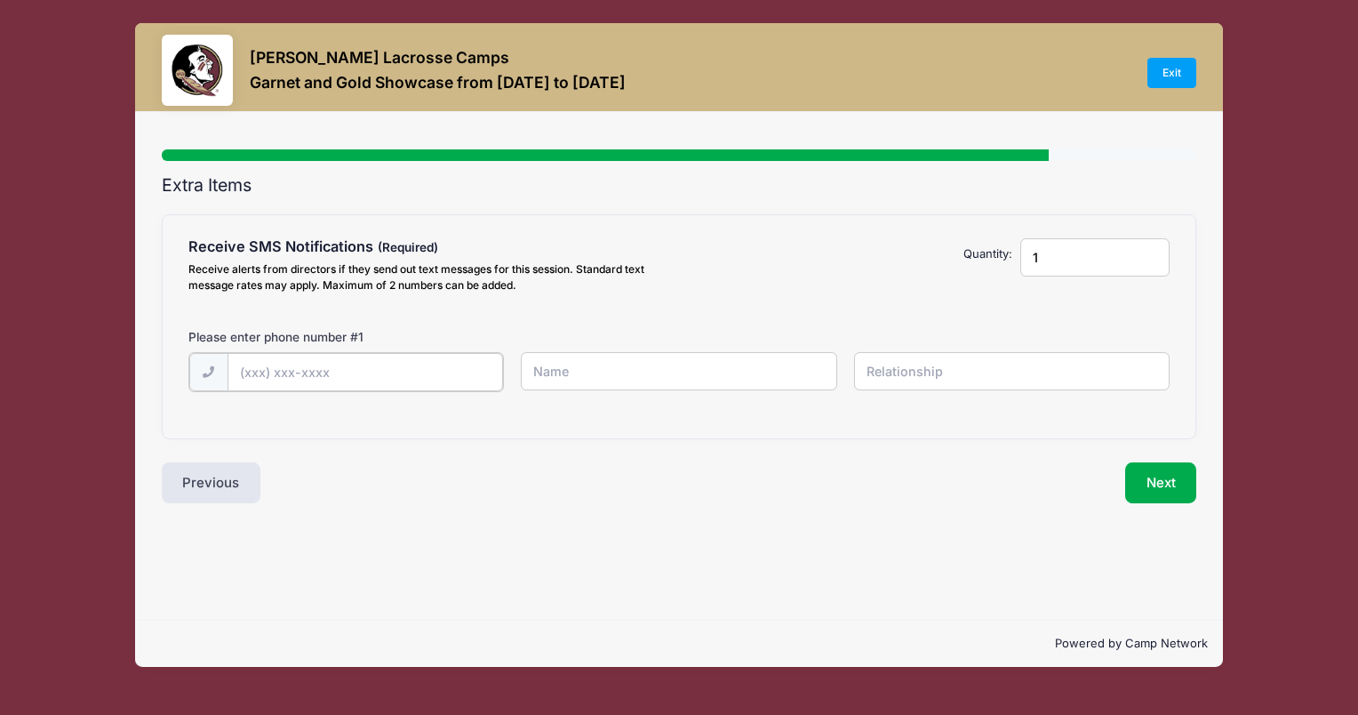
click at [0, 0] on input "text" at bounding box center [0, 0] width 0 height 0
type input "(919) 302-4070"
type input "Stephanie"
type input "Mother"
click at [1138, 500] on div "Step 6 /7 Step 1 Step 2 Step 3 Step 4 Policies Extra Items Summary Participant …" at bounding box center [678, 366] width 1087 height 508
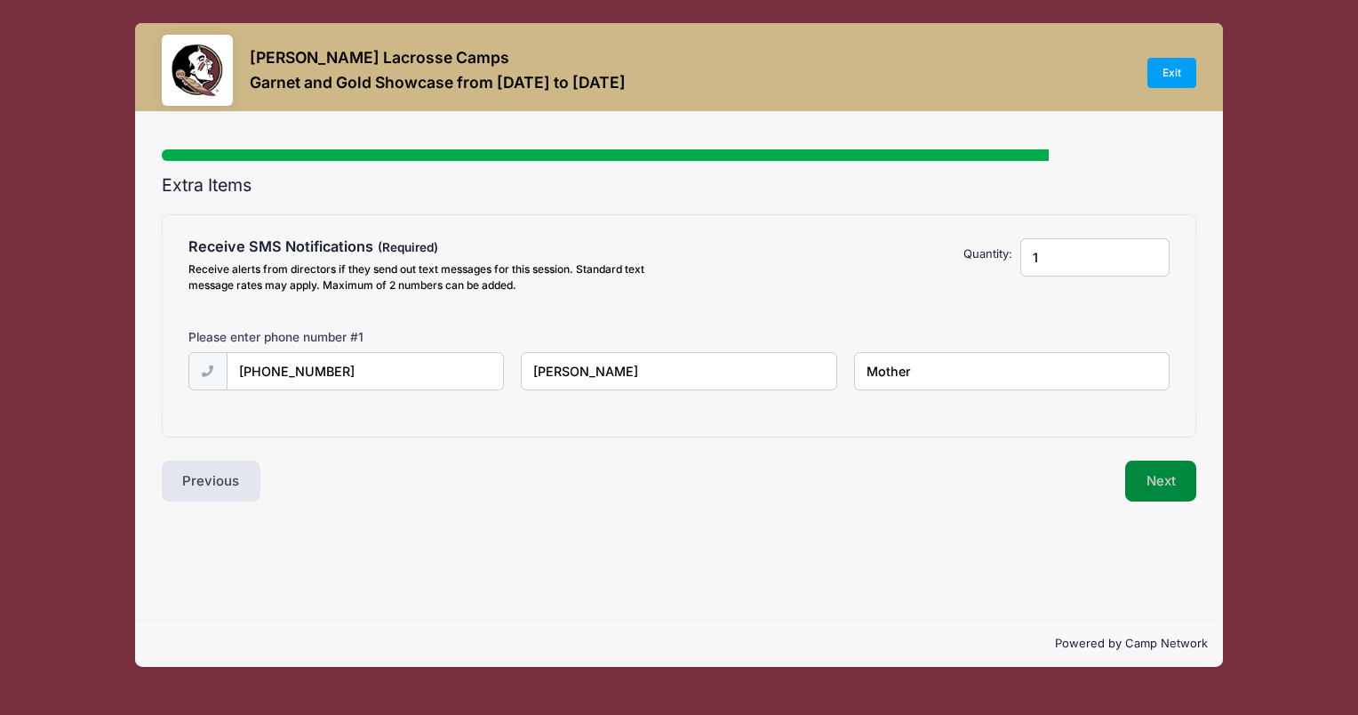
click at [1138, 494] on button "Next" at bounding box center [1161, 480] width 72 height 41
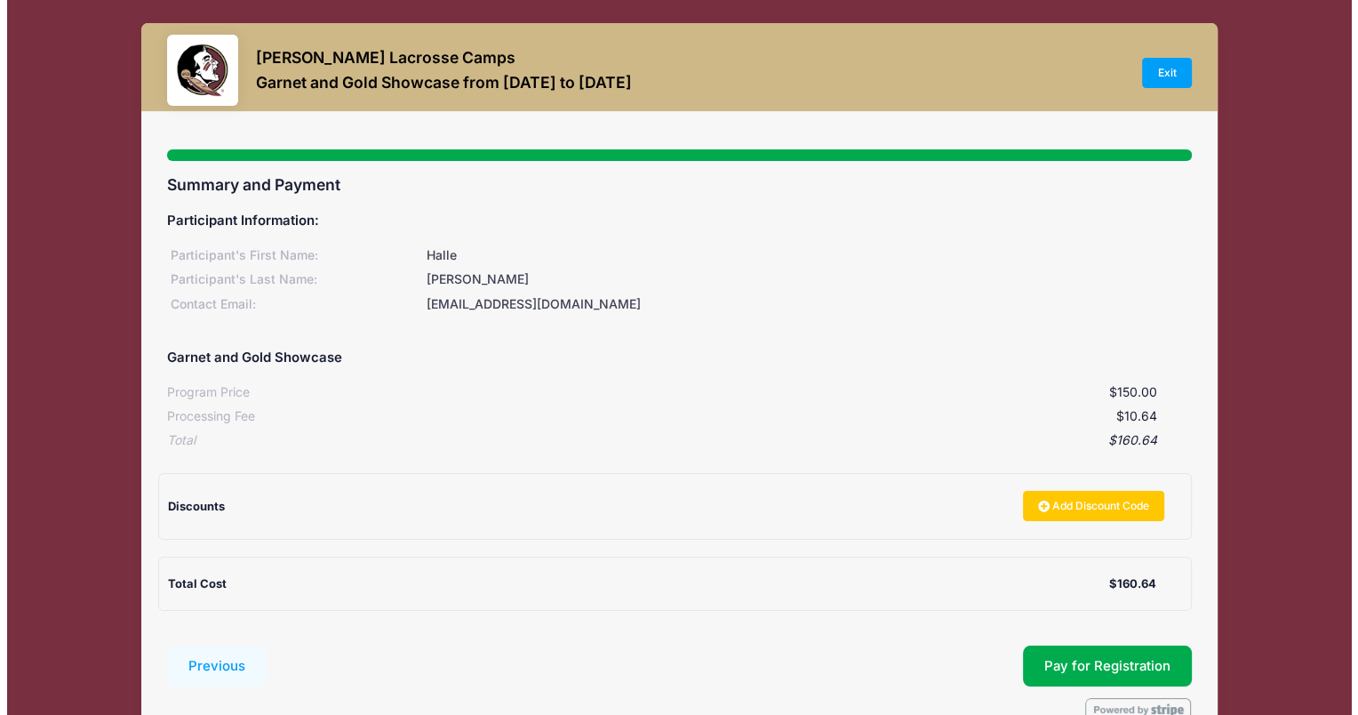
scroll to position [98, 0]
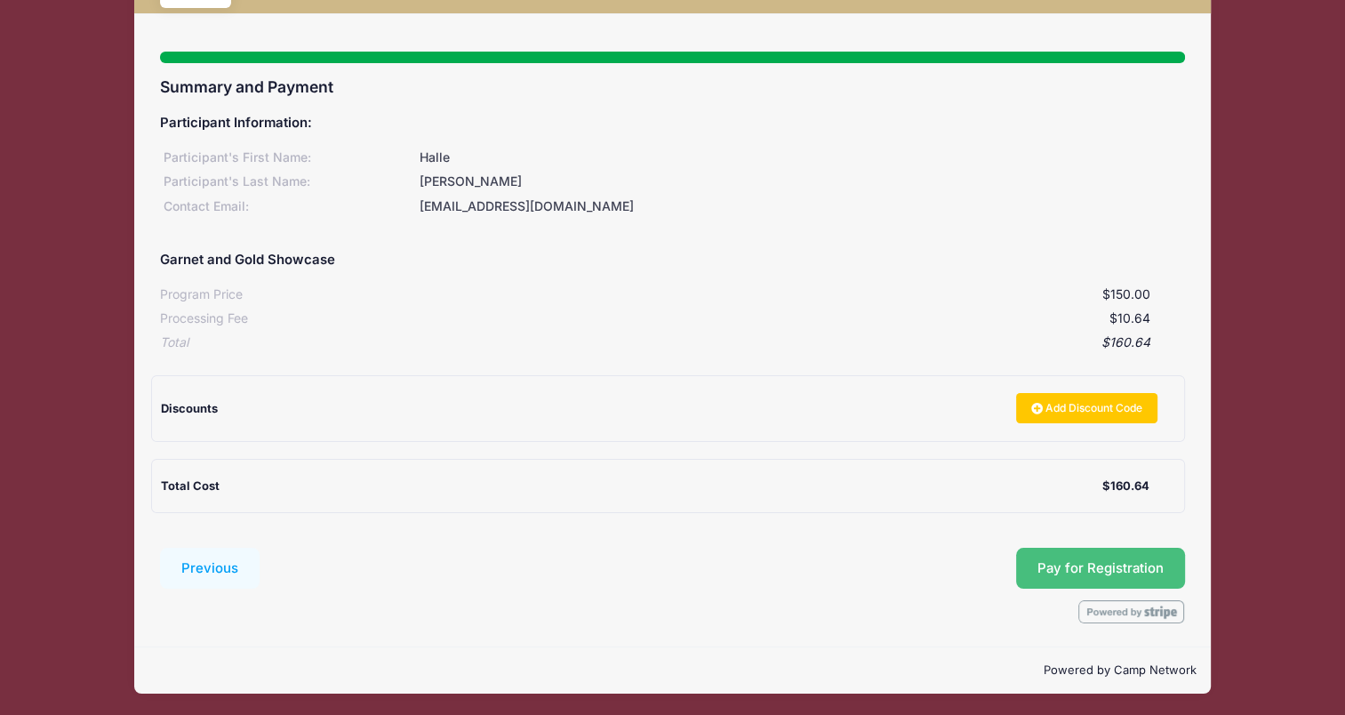
click at [1036, 565] on button "Pay for Registration" at bounding box center [1100, 568] width 169 height 41
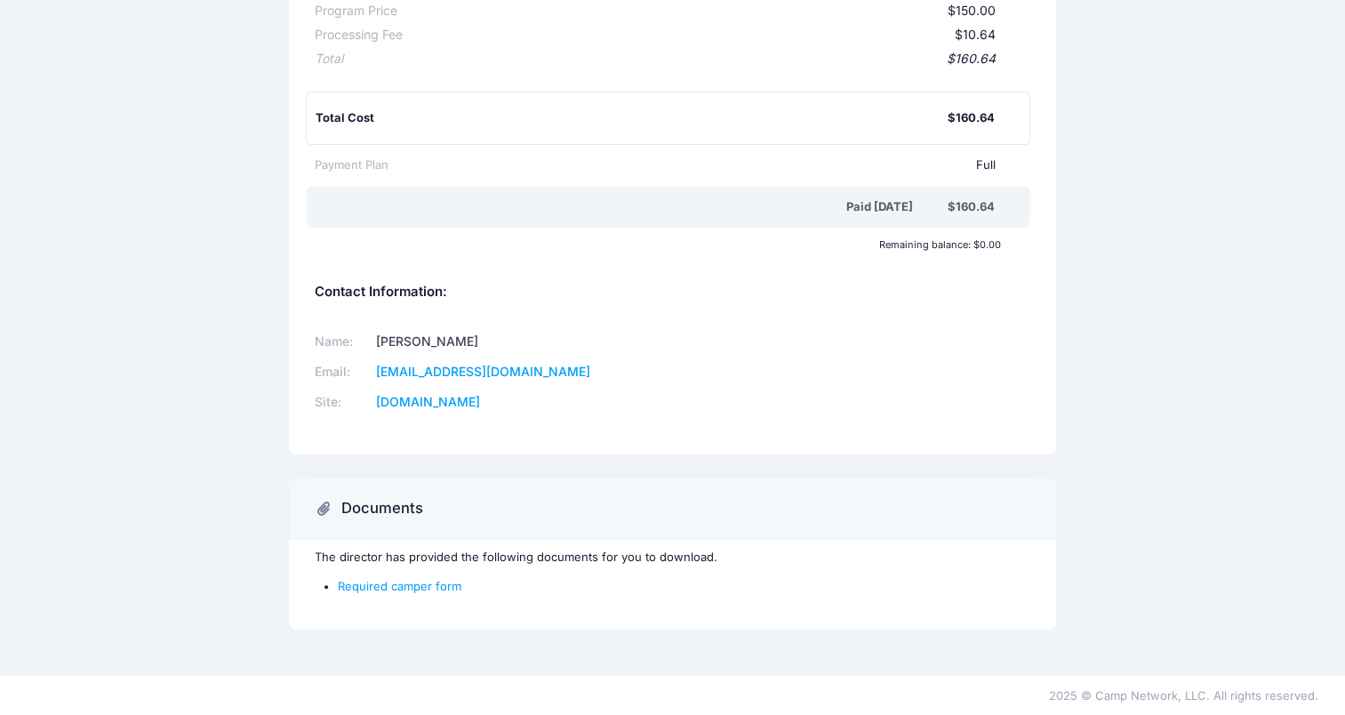
scroll to position [345, 0]
click at [400, 583] on link "Required camper form" at bounding box center [400, 585] width 124 height 14
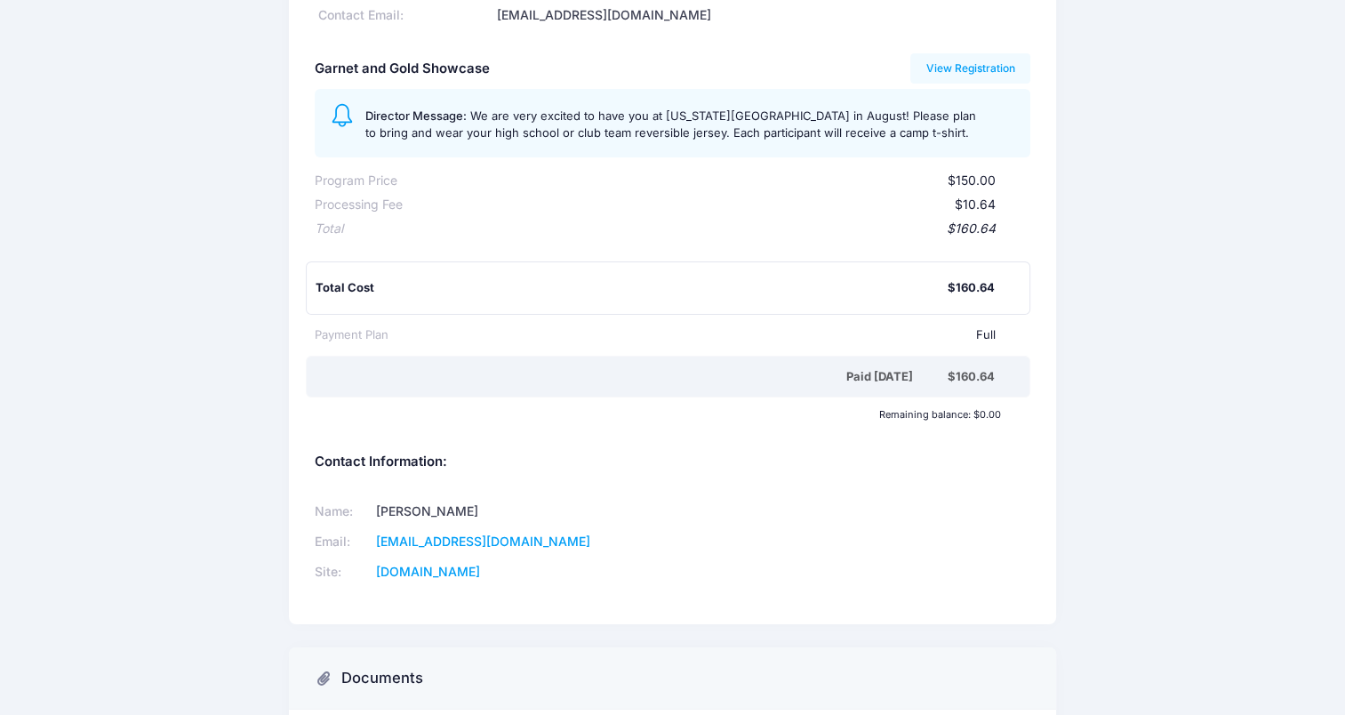
scroll to position [171, 0]
